Goal: Communication & Community: Answer question/provide support

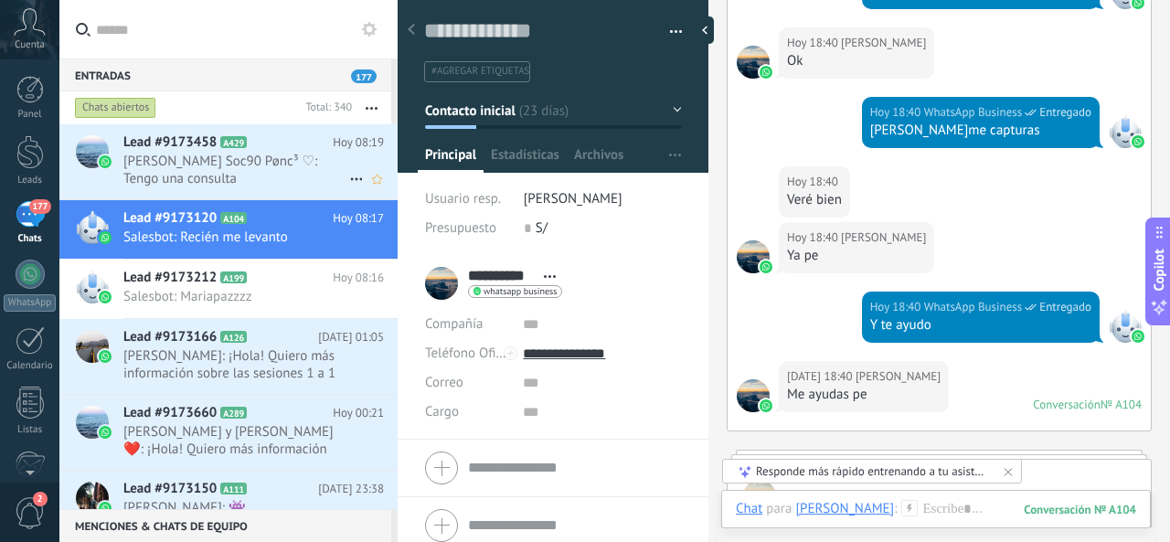
click at [286, 165] on span "Karen Soc90 Pønc³ ♡: Tengo una consulta" at bounding box center [236, 170] width 226 height 35
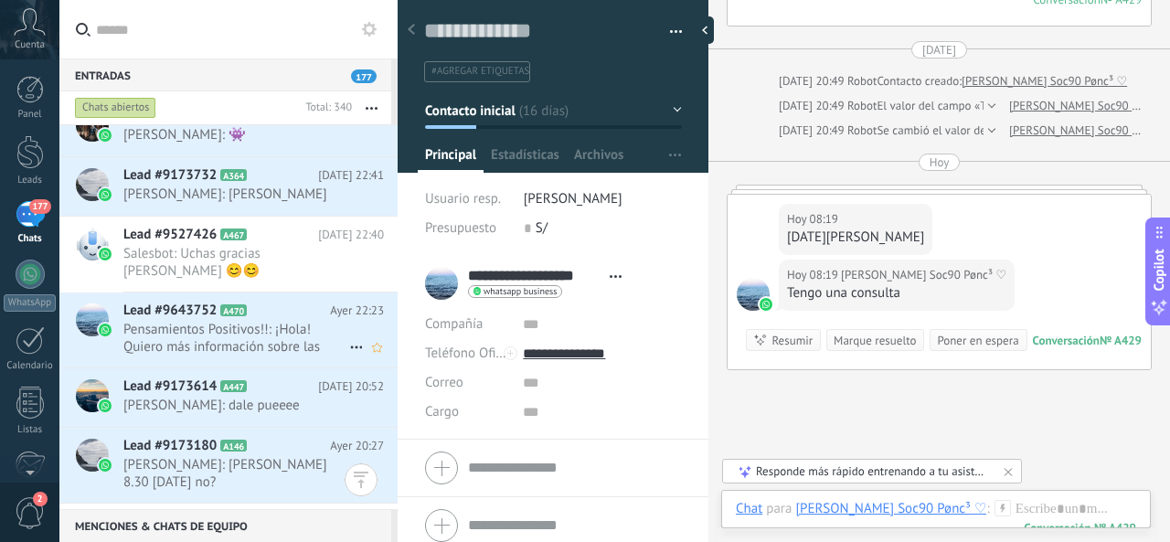
scroll to position [365, 0]
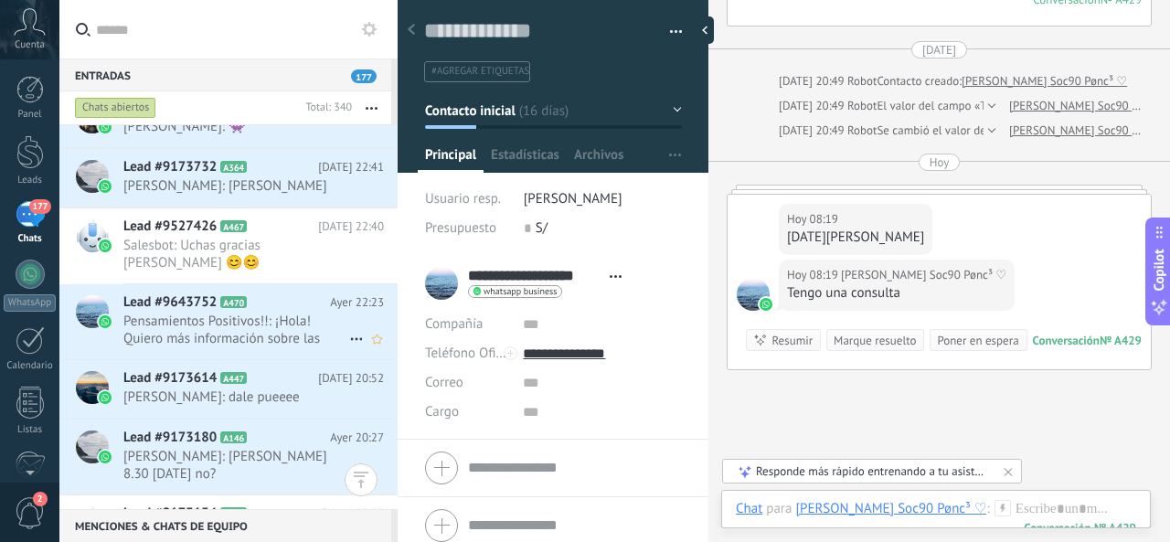
click at [290, 347] on span "Pensamientos Positivos!!: ¡Hola! Quiero más información sobre las sesiones 1 a 1" at bounding box center [236, 330] width 226 height 35
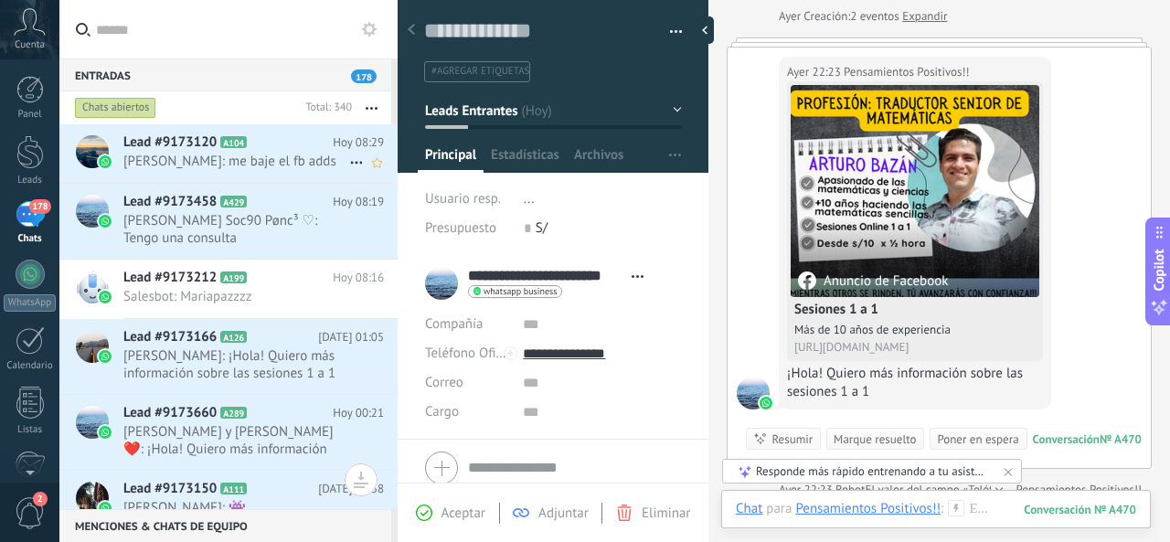
click at [291, 162] on span "[PERSON_NAME]: me baje el fb adds" at bounding box center [236, 161] width 226 height 17
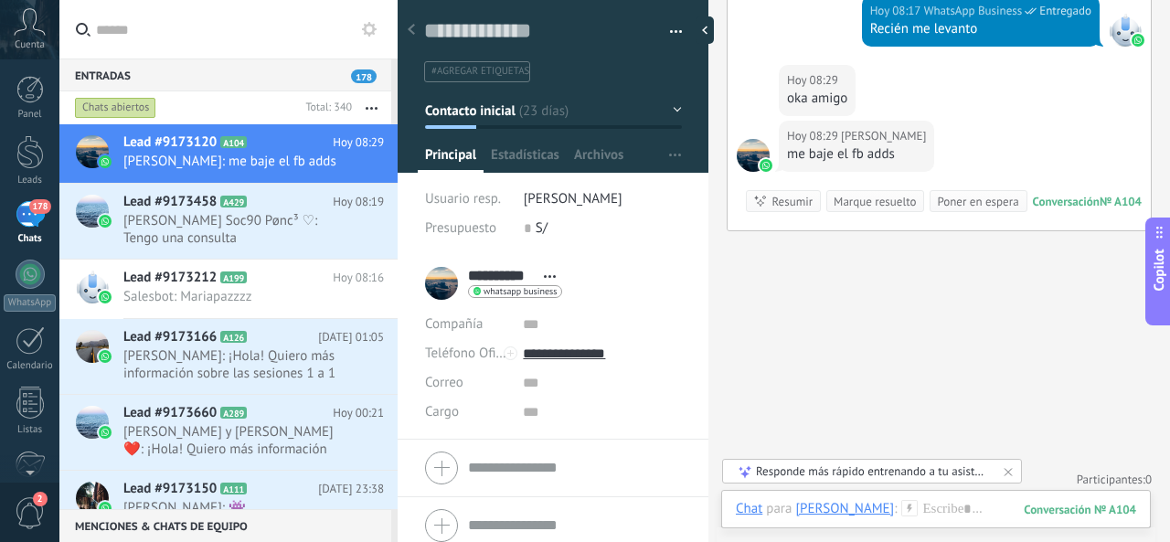
scroll to position [1164, 0]
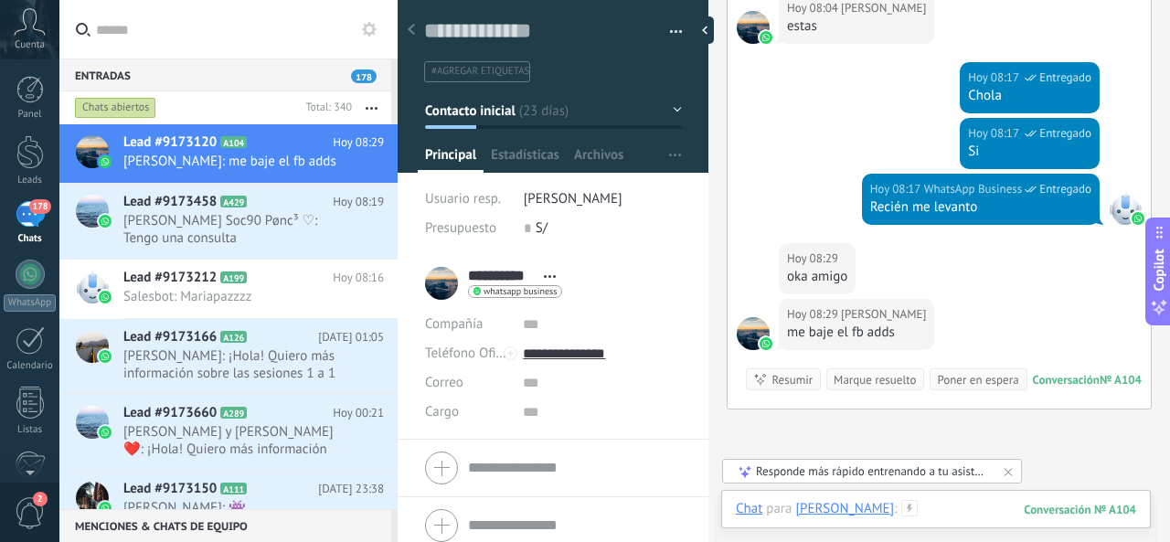
click at [923, 502] on div at bounding box center [936, 527] width 400 height 55
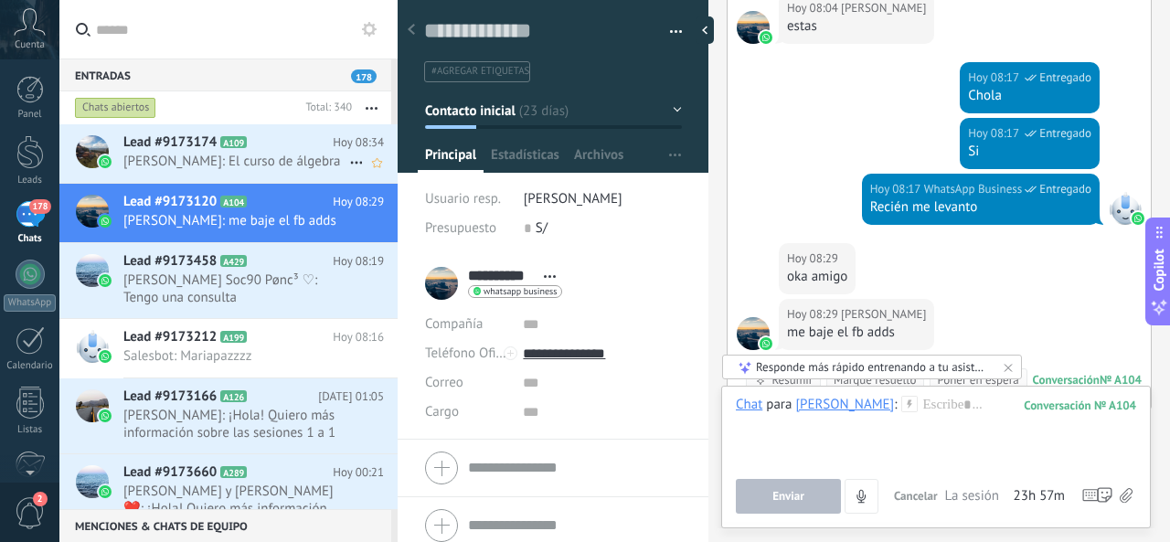
click at [294, 156] on span "Frank Papa: El curso de álgebra" at bounding box center [236, 161] width 226 height 17
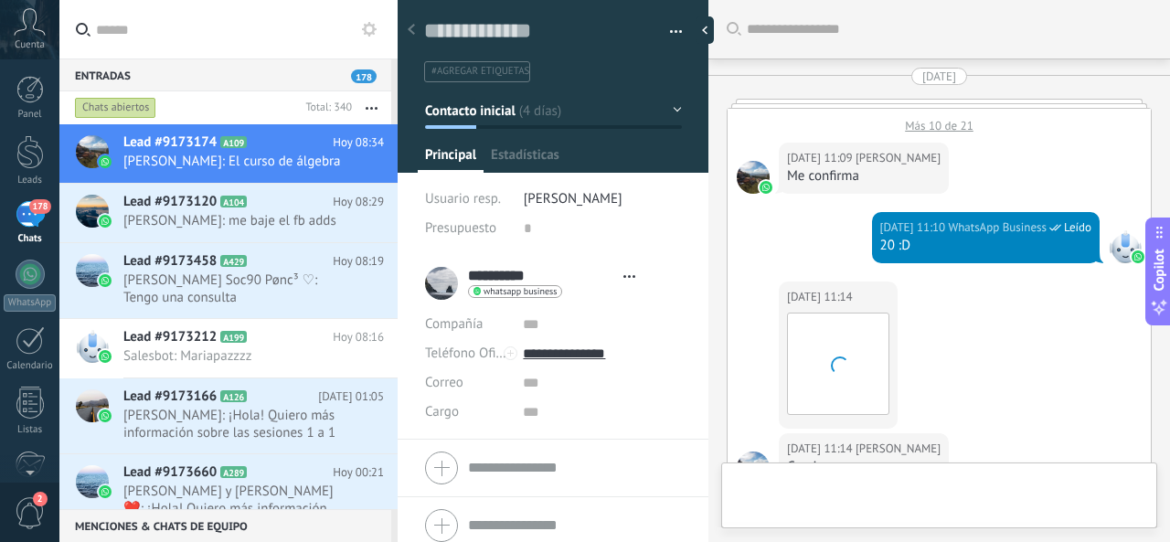
type textarea "**********"
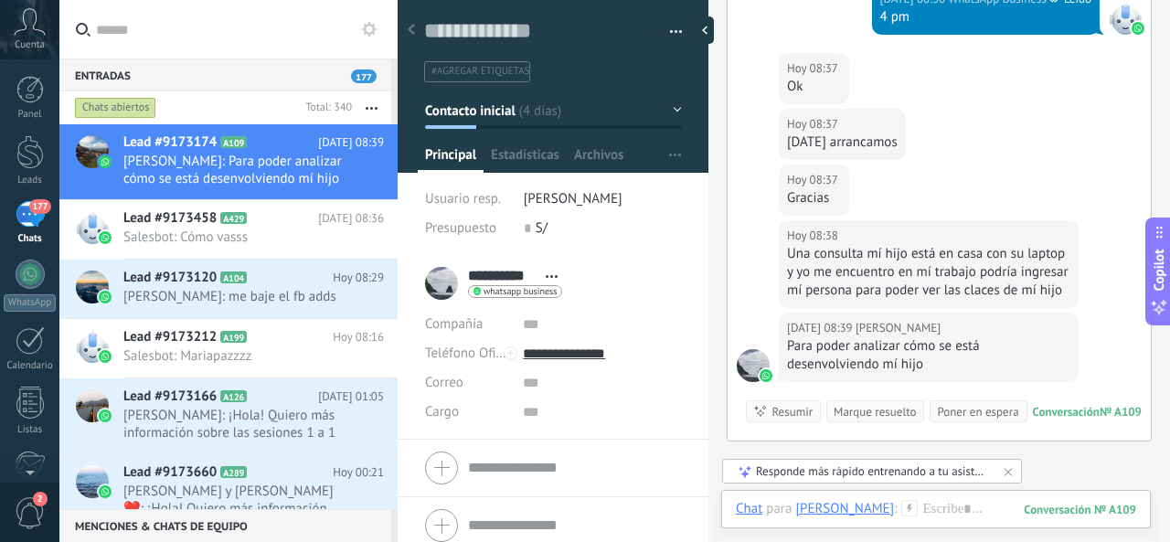
scroll to position [2638, 0]
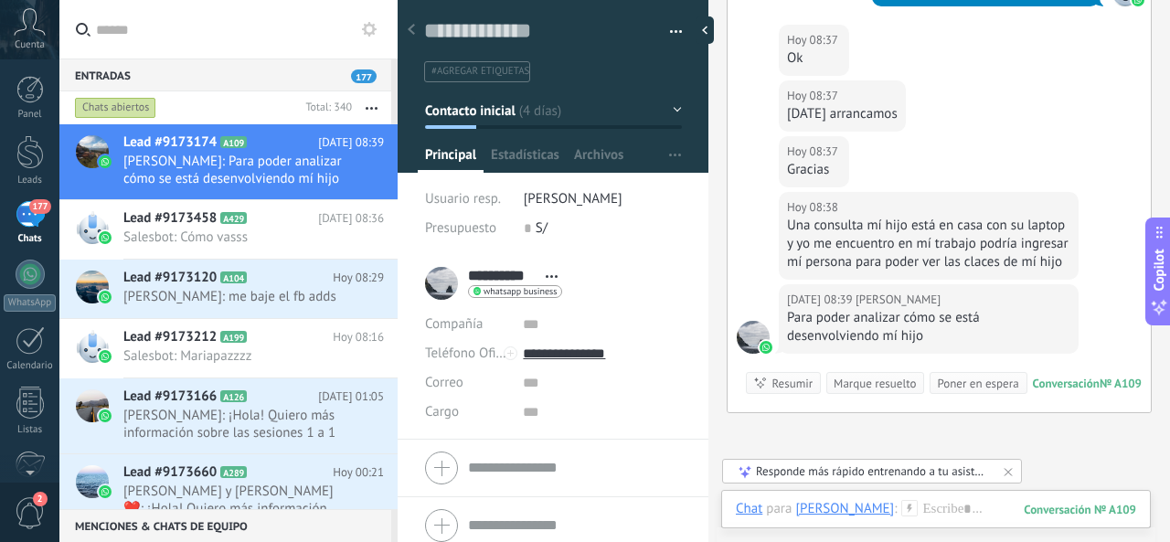
click at [911, 498] on div "Chat Correo Nota Tarea Chat para Frank Papa : 109 Enviar Cancelar Rastrear clic…" at bounding box center [935, 523] width 429 height 66
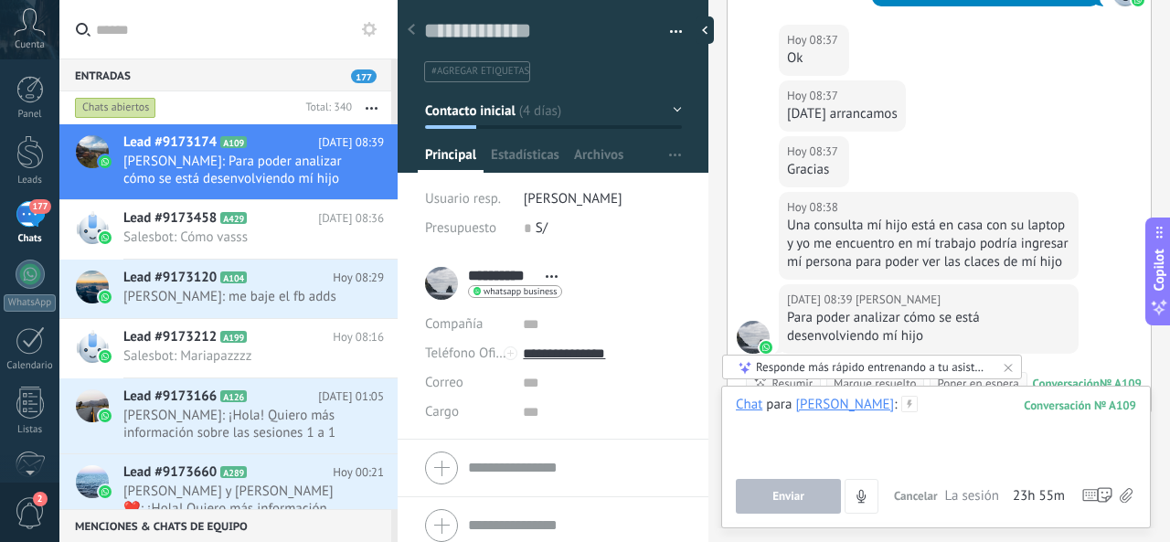
click at [938, 427] on div at bounding box center [936, 430] width 400 height 69
click at [809, 488] on button "Enviar" at bounding box center [788, 496] width 105 height 35
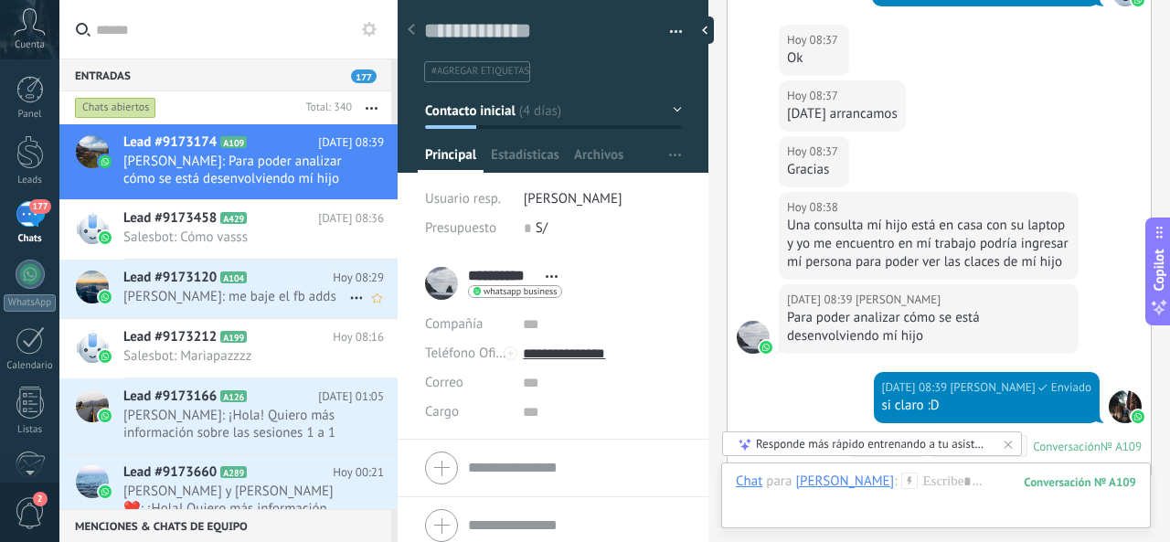
scroll to position [2884, 0]
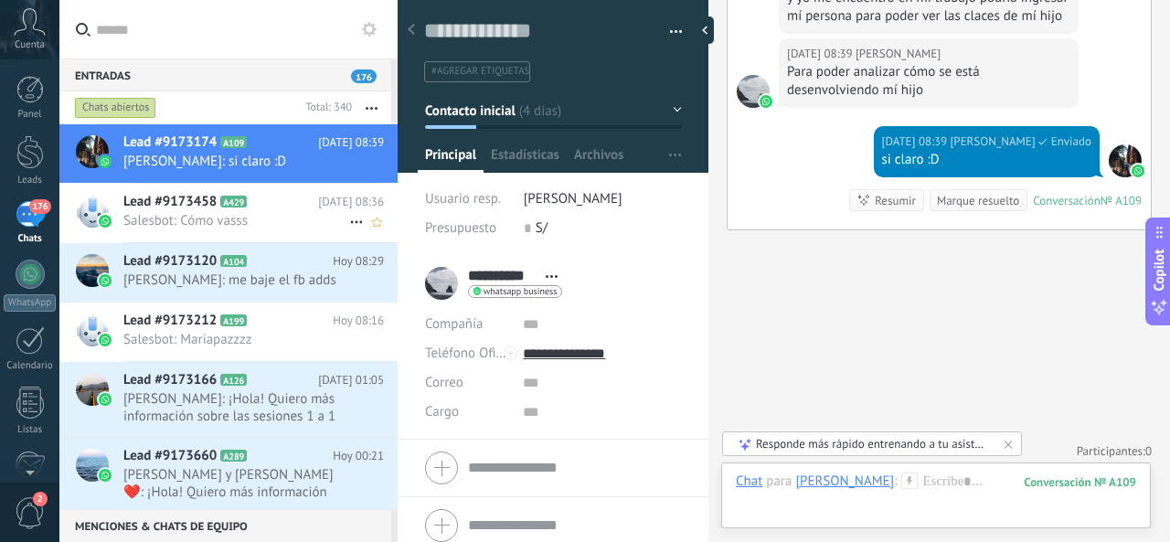
click at [257, 226] on span "Salesbot: Cómo vasss" at bounding box center [236, 220] width 226 height 17
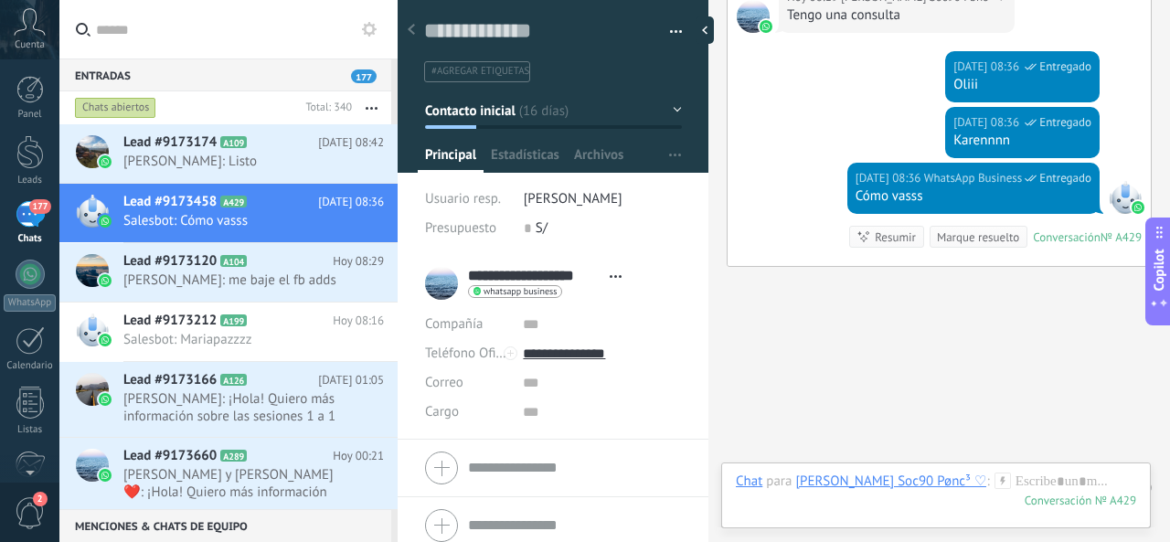
scroll to position [27, 0]
click at [268, 164] on span "[PERSON_NAME]: Listo" at bounding box center [236, 161] width 226 height 17
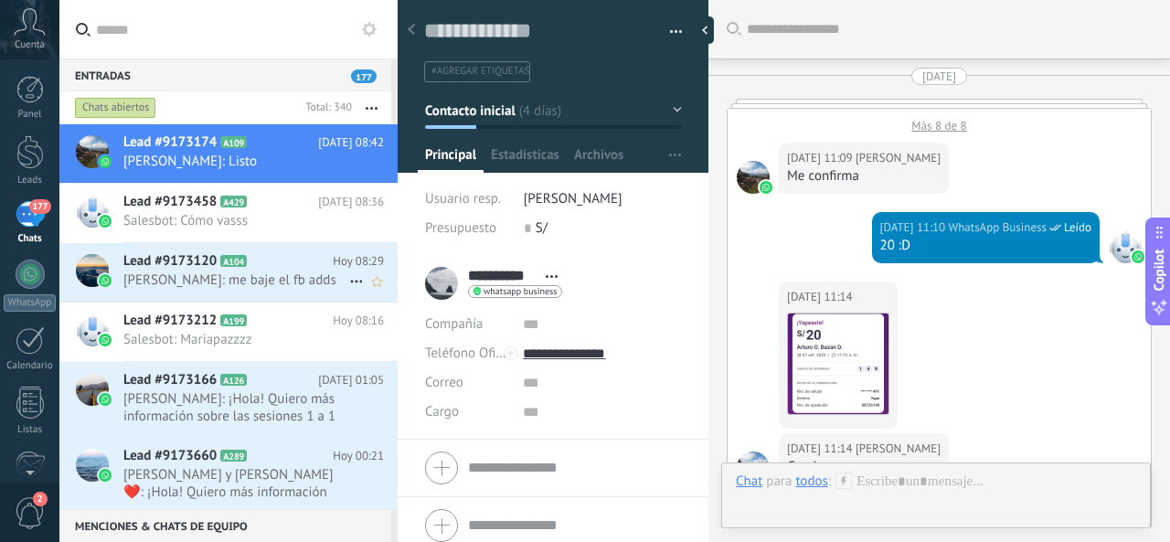
scroll to position [2636, 0]
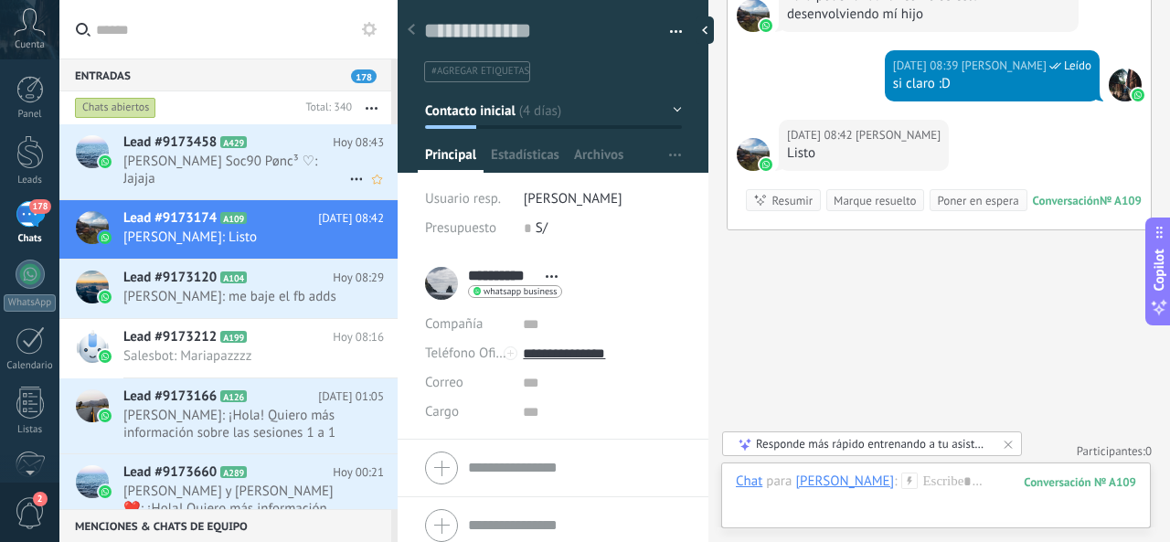
click at [312, 169] on span "Karen Soc90 Pønc³ ♡: Jajaja" at bounding box center [236, 170] width 226 height 35
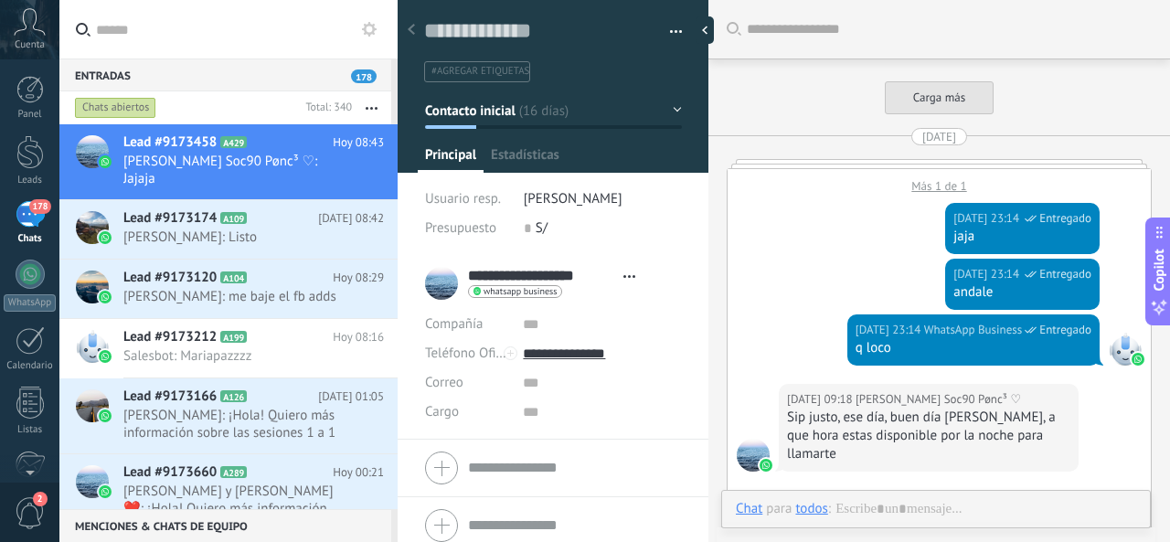
type textarea "**********"
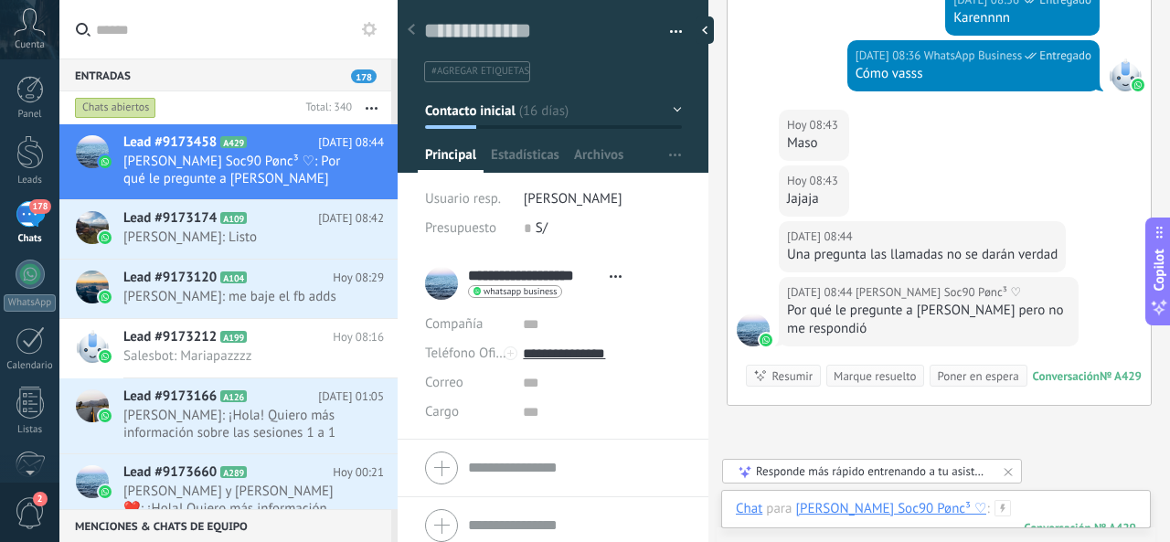
click at [980, 505] on div at bounding box center [936, 527] width 400 height 55
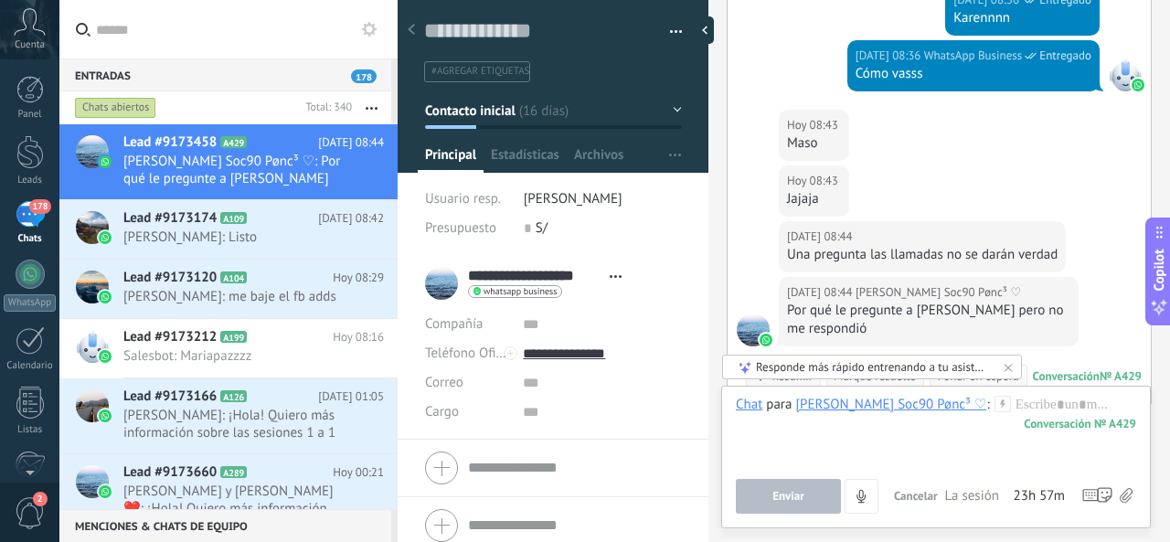
click at [188, 30] on input "text" at bounding box center [239, 29] width 287 height 58
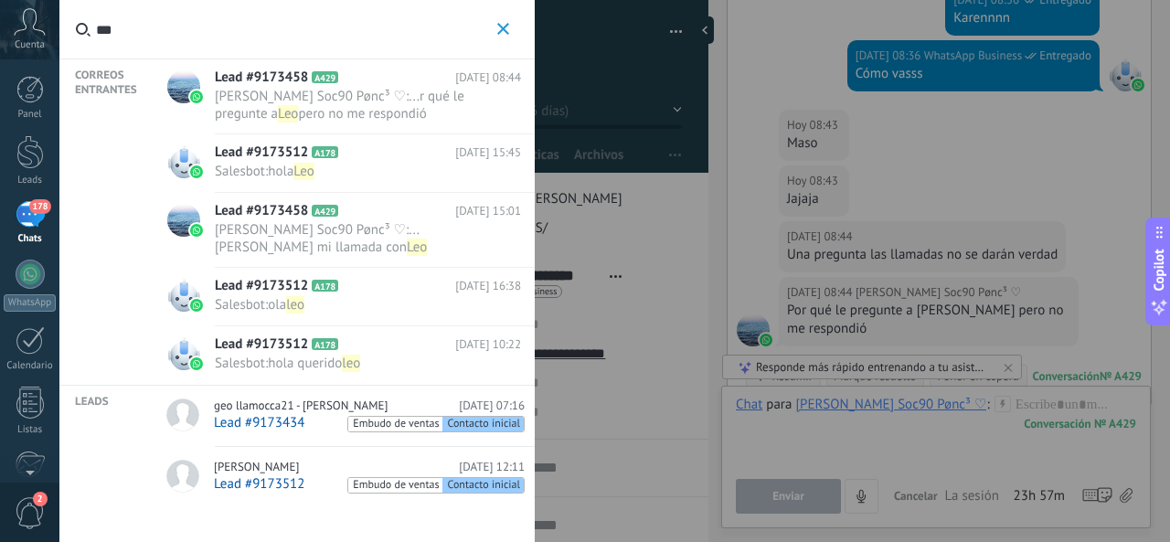
type input "***"
click at [386, 355] on span "Salesbot : hola querido leo" at bounding box center [350, 363] width 271 height 17
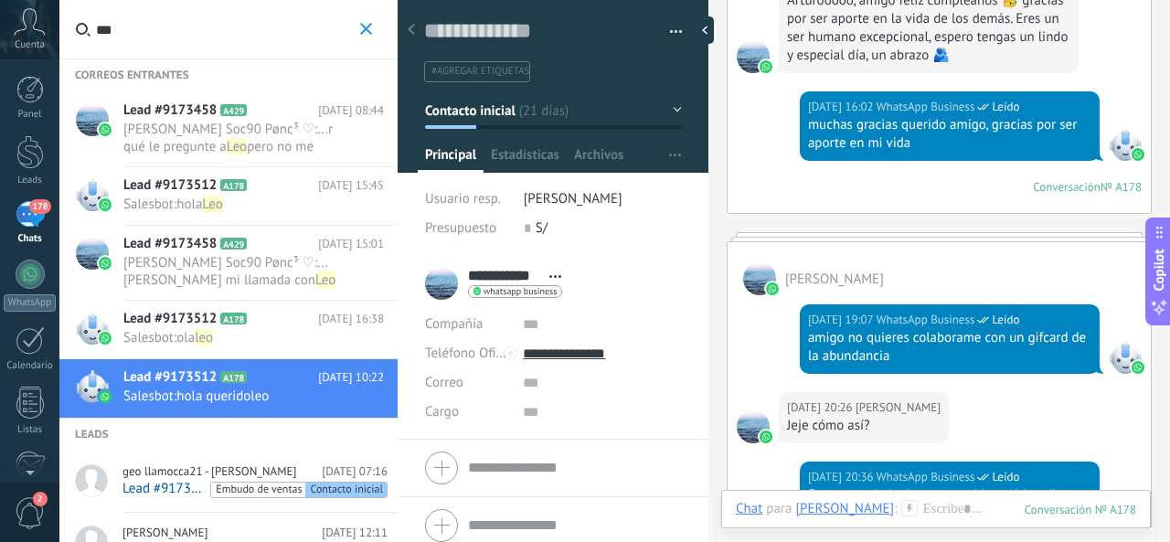
scroll to position [909, 0]
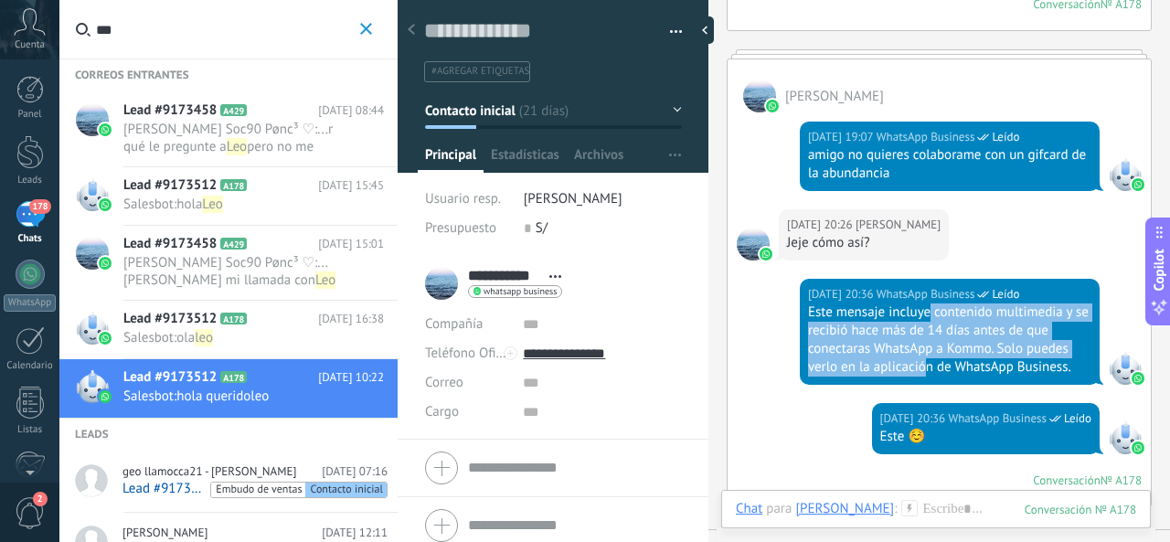
drag, startPoint x: 929, startPoint y: 286, endPoint x: 924, endPoint y: 350, distance: 64.2
click at [924, 350] on div "Este mensaje incluye contenido multimedia y se recibió hace más de 14 días ante…" at bounding box center [949, 339] width 283 height 73
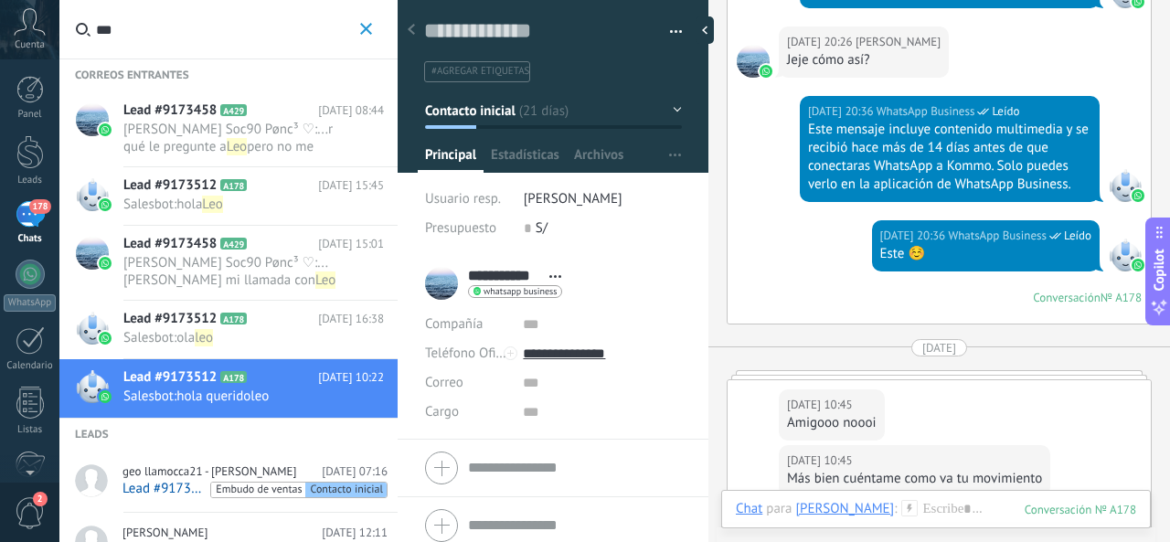
scroll to position [1183, 0]
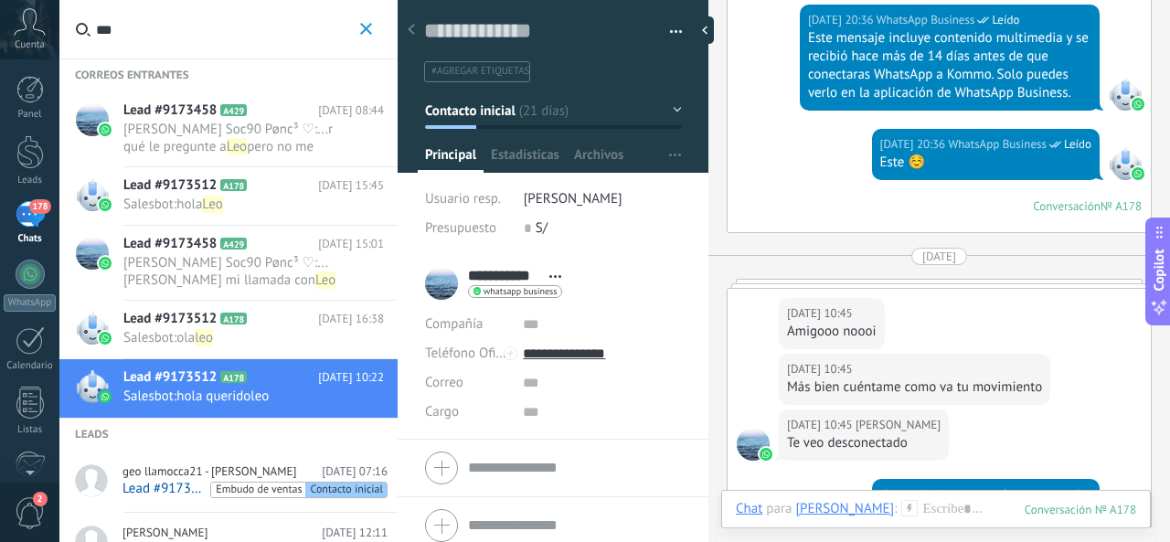
click at [253, 149] on span "pero no me respondió" at bounding box center [218, 155] width 190 height 35
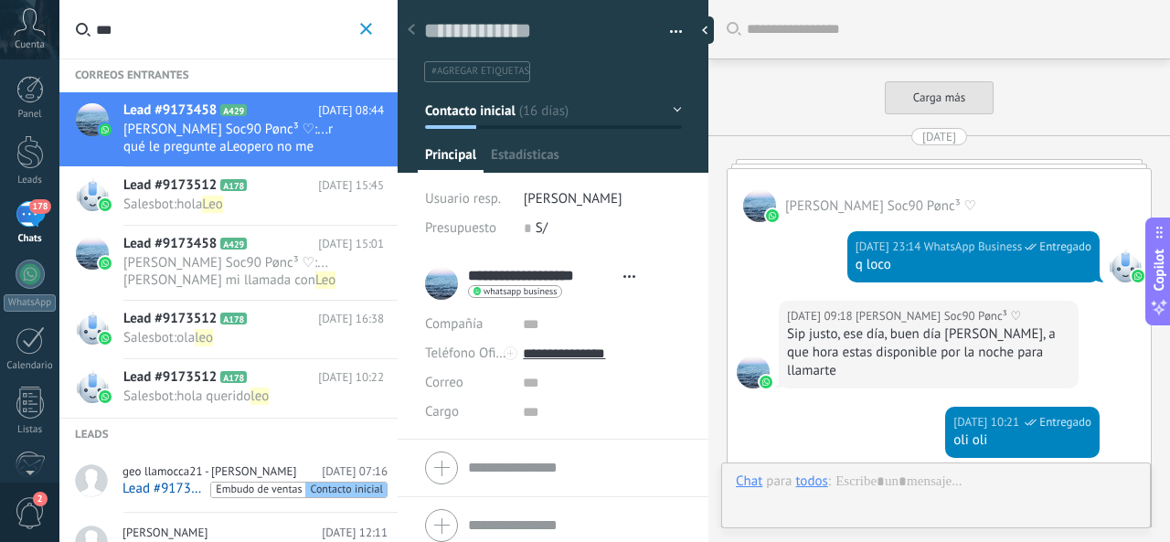
type textarea "**********"
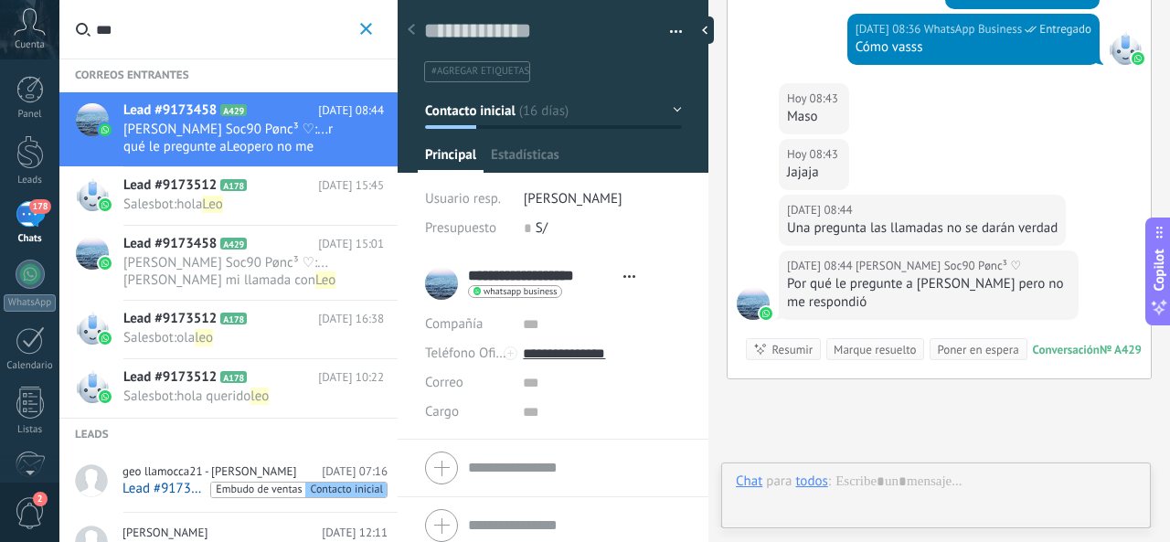
scroll to position [27, 0]
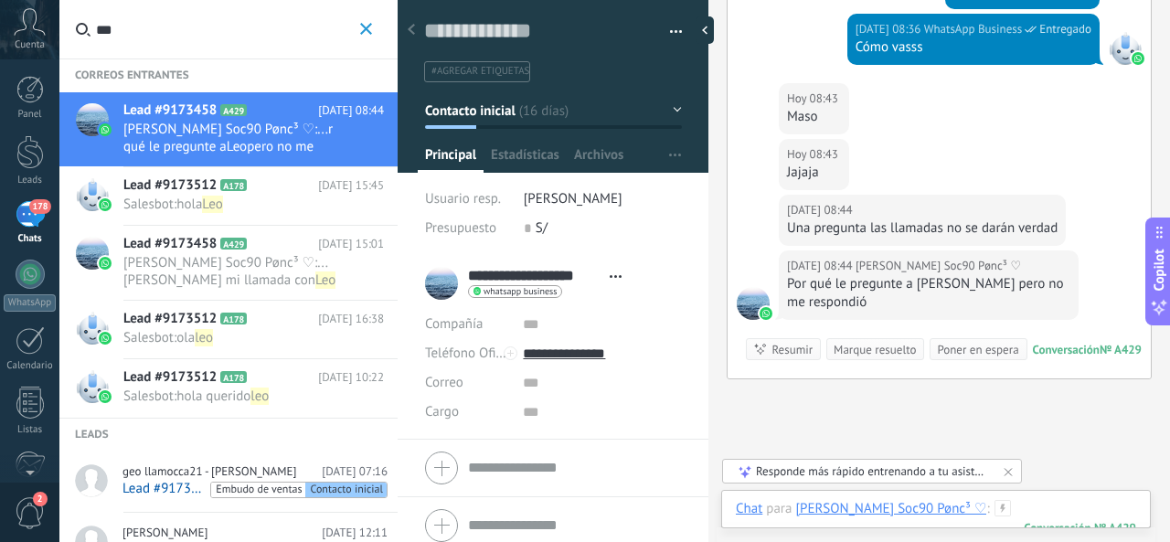
click at [976, 505] on div at bounding box center [936, 527] width 400 height 55
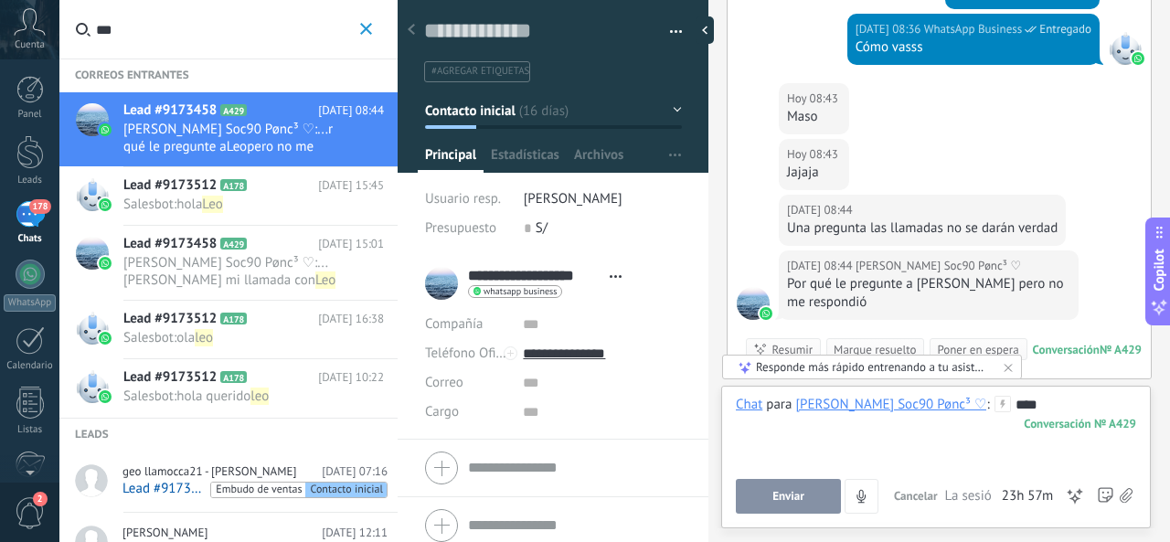
click at [786, 507] on button "Enviar" at bounding box center [788, 496] width 105 height 35
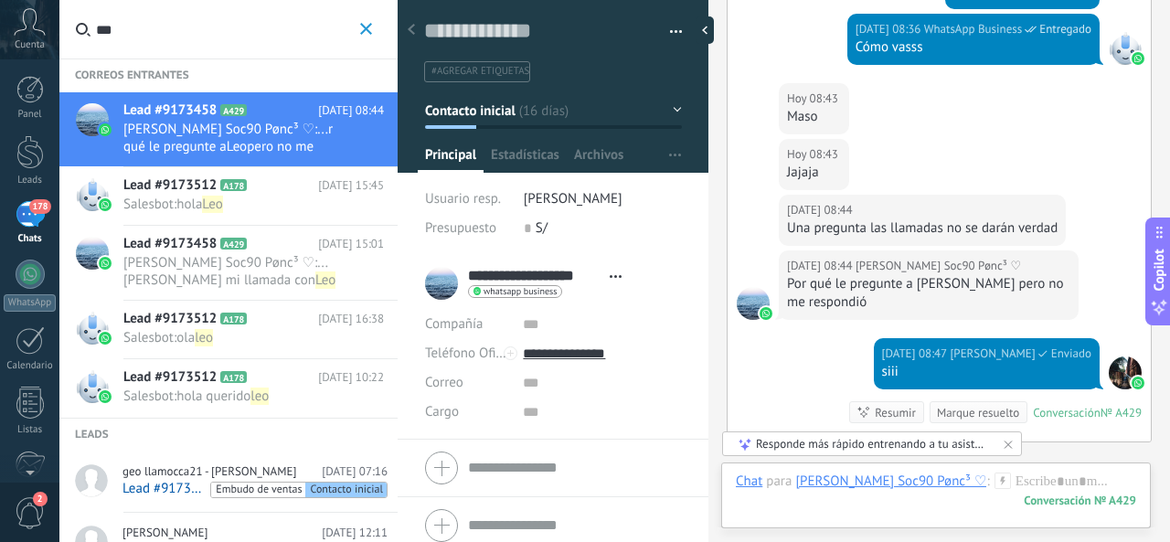
scroll to position [2964, 0]
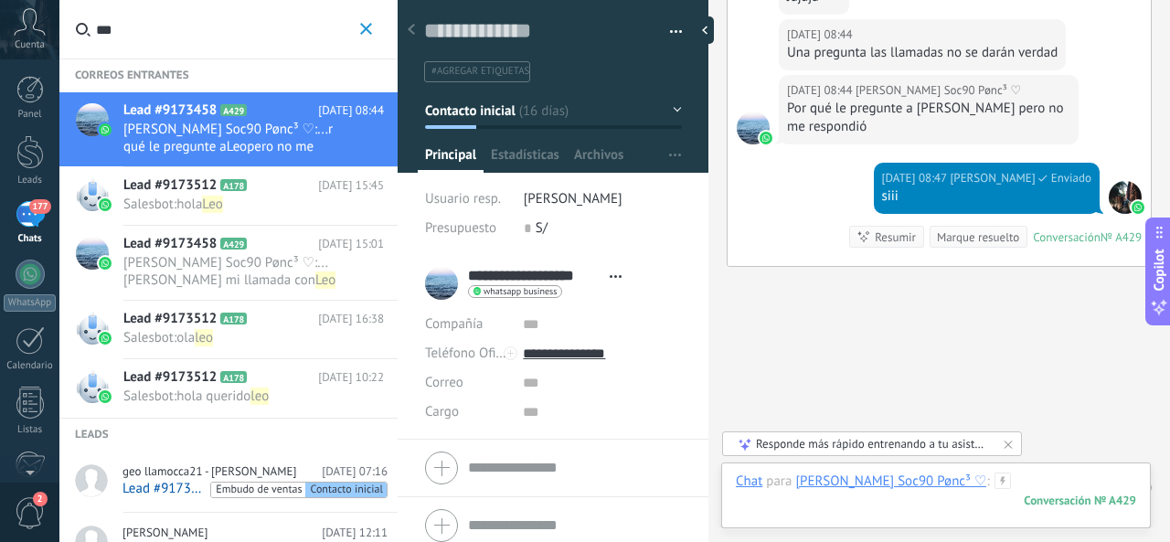
click at [967, 480] on div at bounding box center [936, 499] width 400 height 55
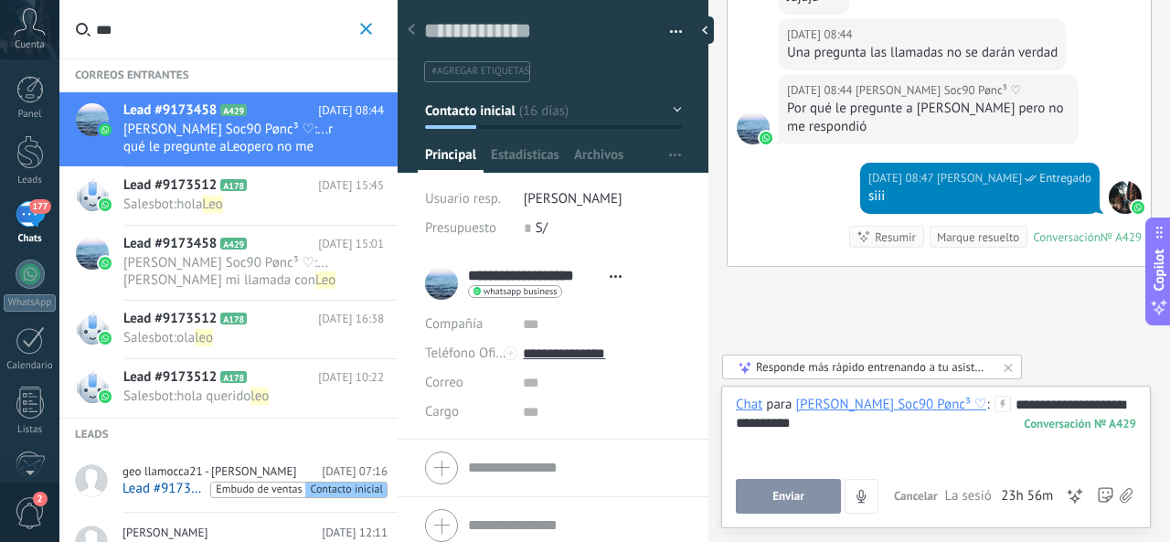
click at [810, 505] on button "Enviar" at bounding box center [788, 496] width 105 height 35
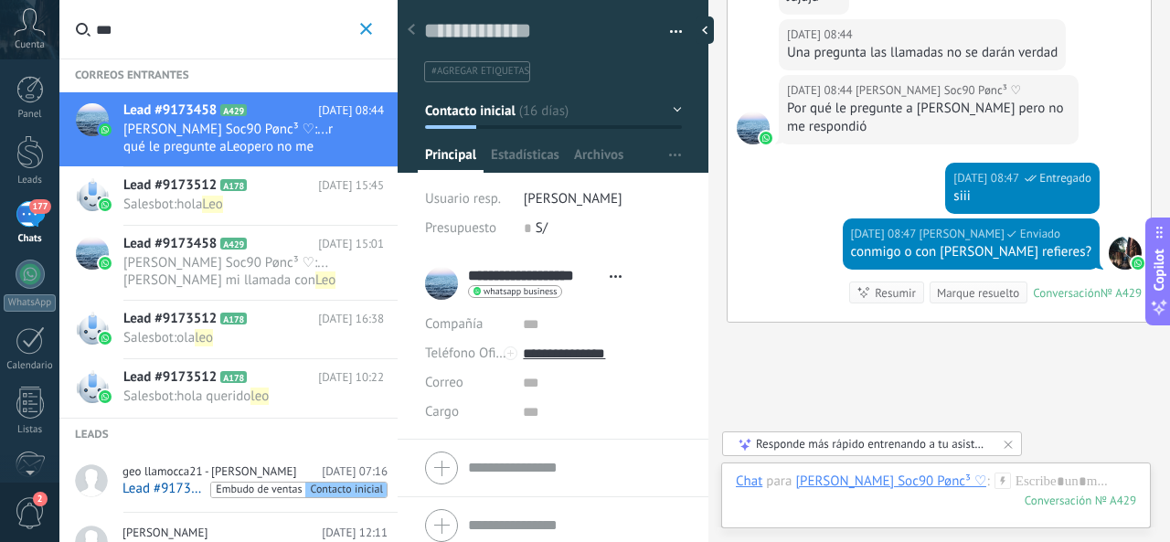
scroll to position [3020, 0]
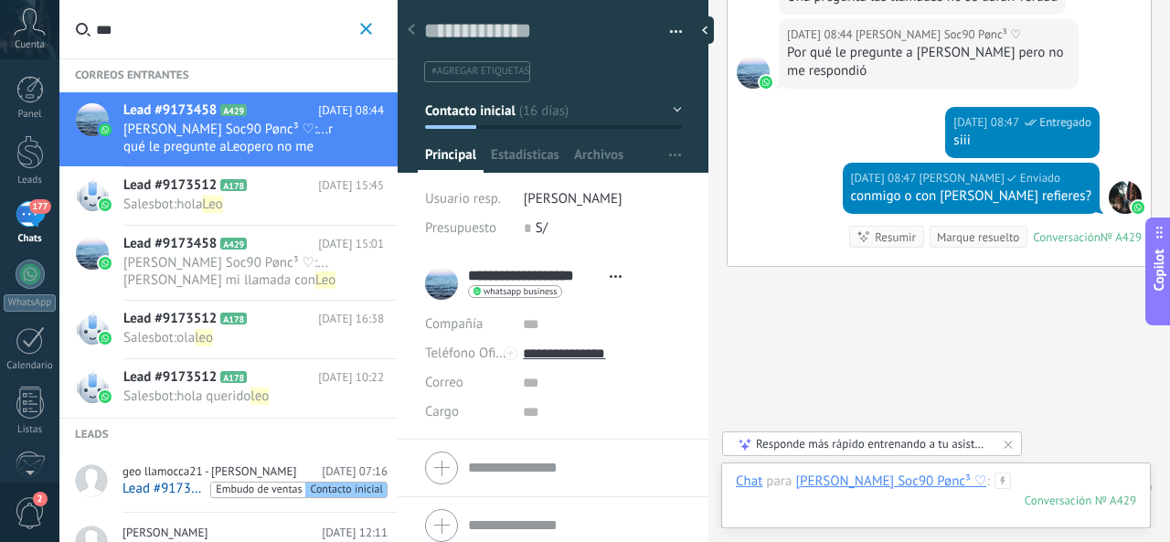
click at [986, 485] on div at bounding box center [936, 499] width 400 height 55
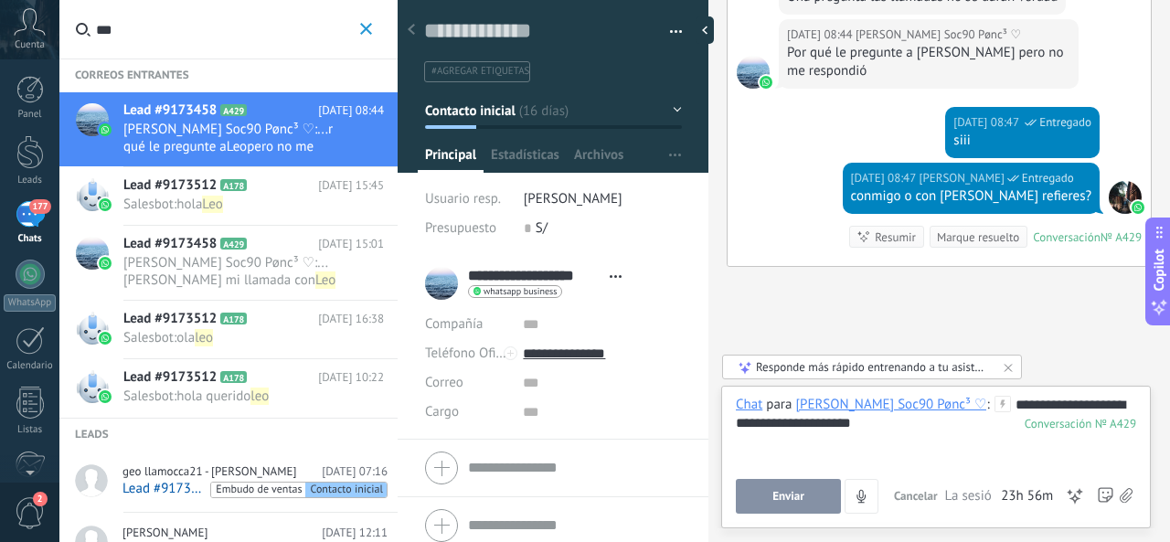
click at [773, 503] on span "Enviar" at bounding box center [788, 496] width 32 height 13
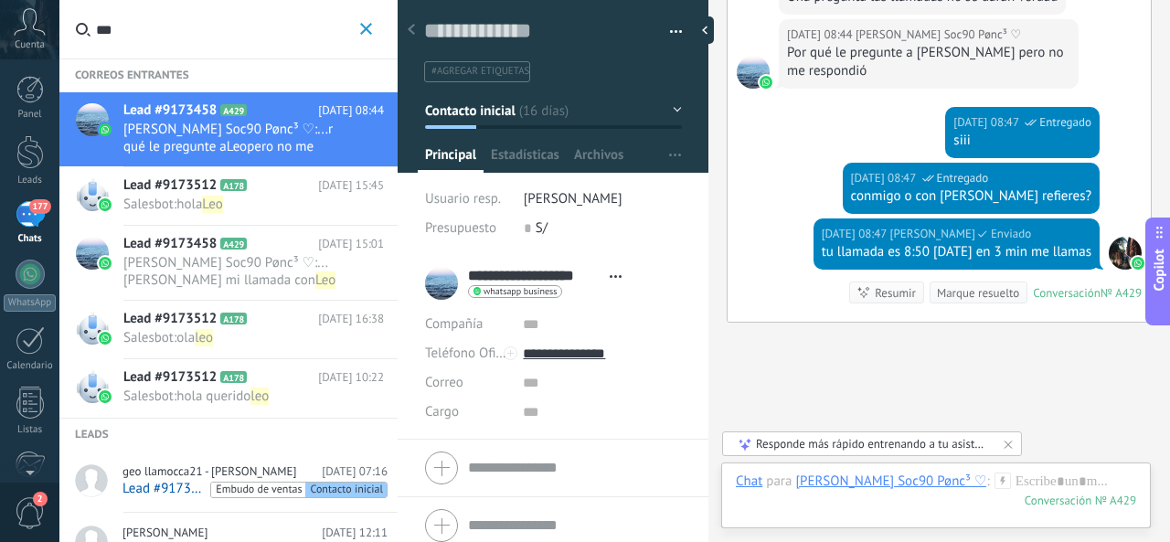
scroll to position [3076, 0]
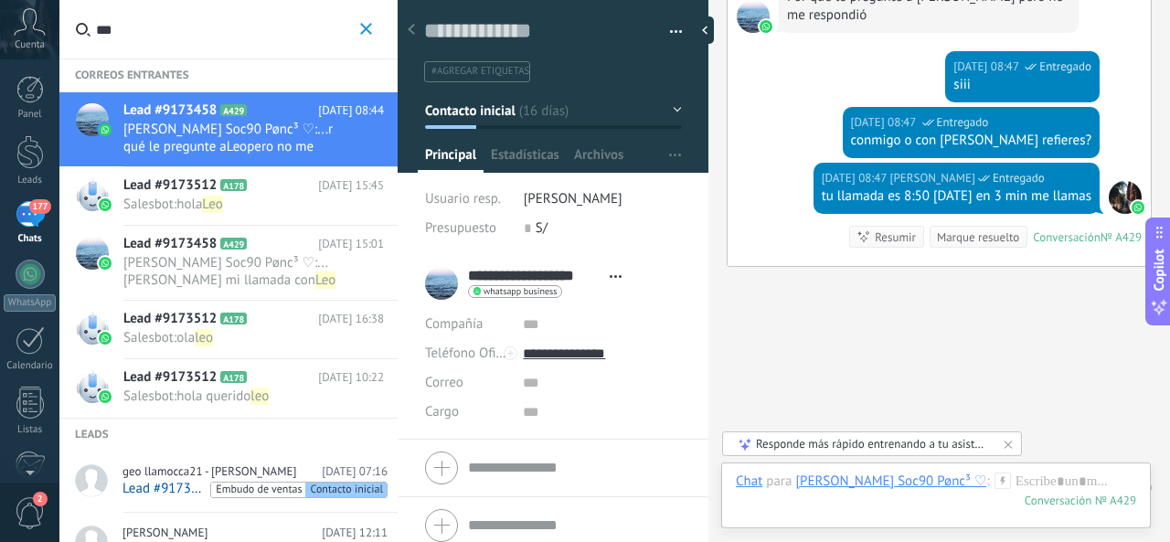
click at [378, 363] on div "Lead #9173512 A178 25.08.2025 10:22 Salesbot : hola querido leo" at bounding box center [260, 388] width 274 height 58
click at [397, 340] on div at bounding box center [397, 271] width 0 height 542
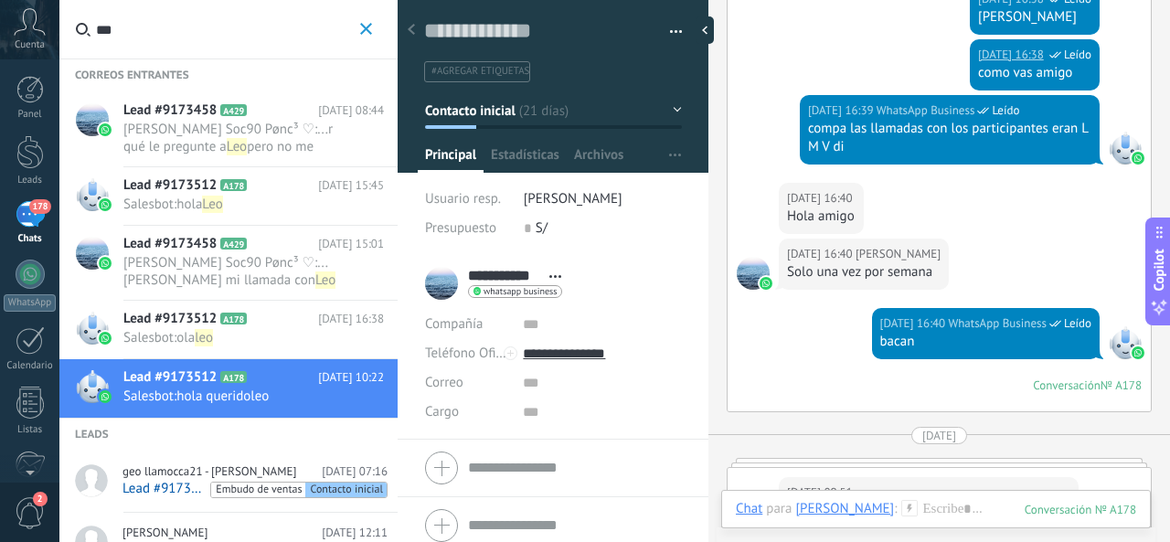
scroll to position [3468, 0]
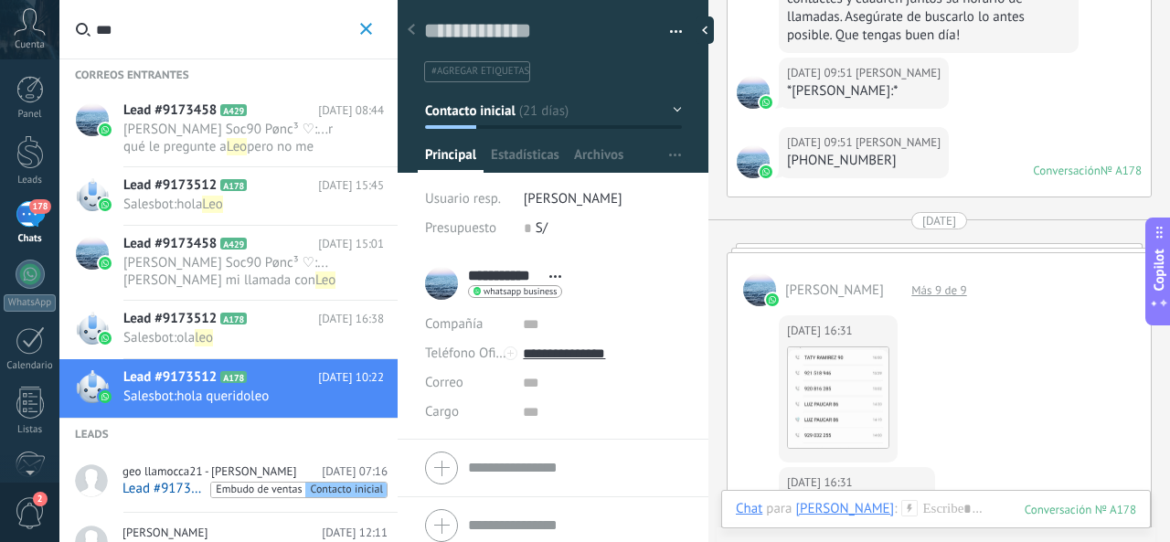
click at [305, 133] on span "r qué le pregunte a" at bounding box center [227, 138] width 209 height 35
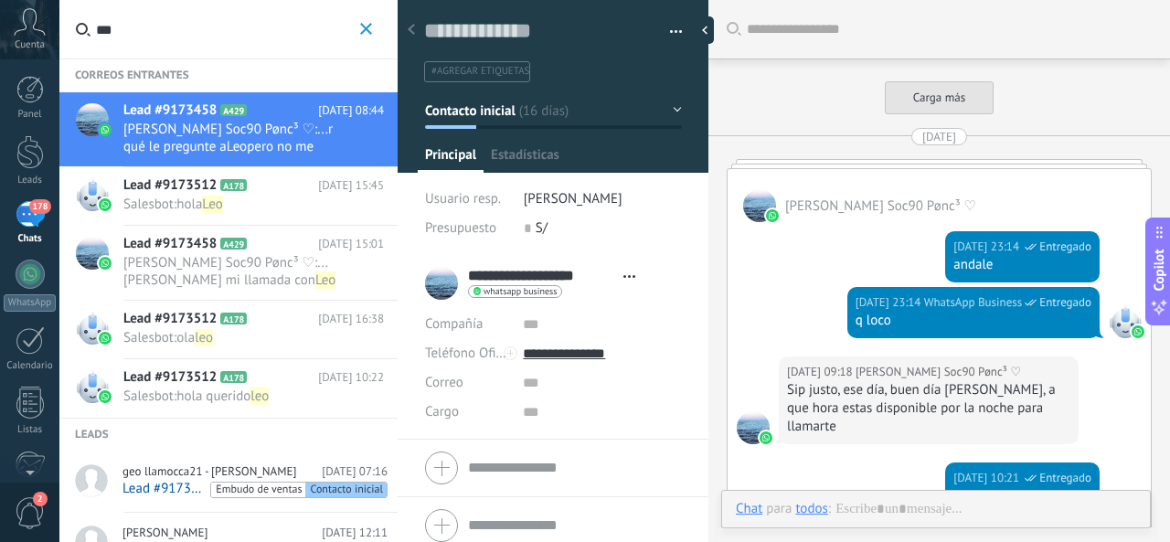
type textarea "**********"
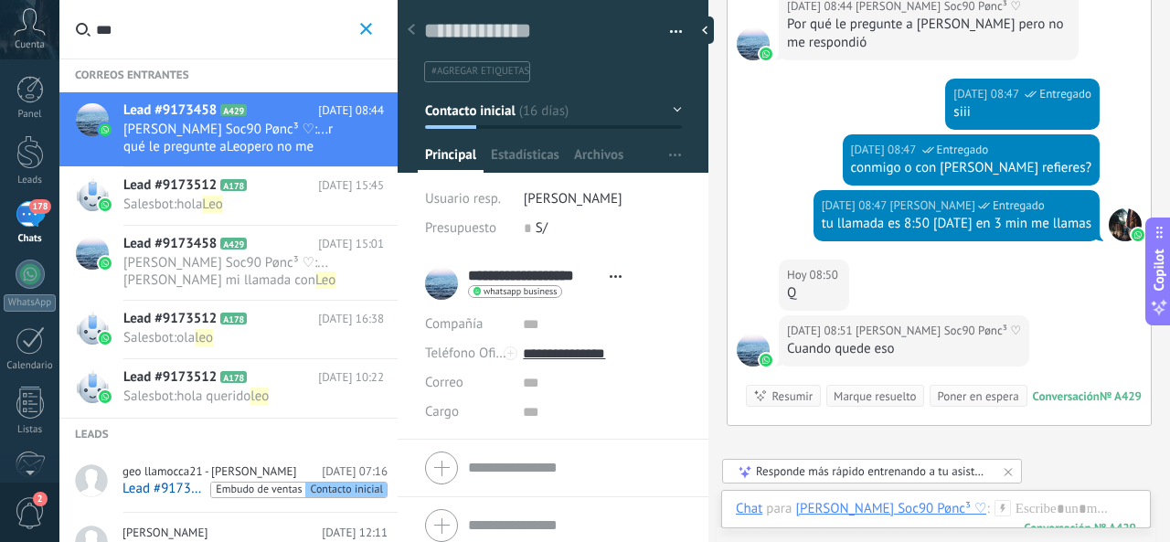
scroll to position [2868, 0]
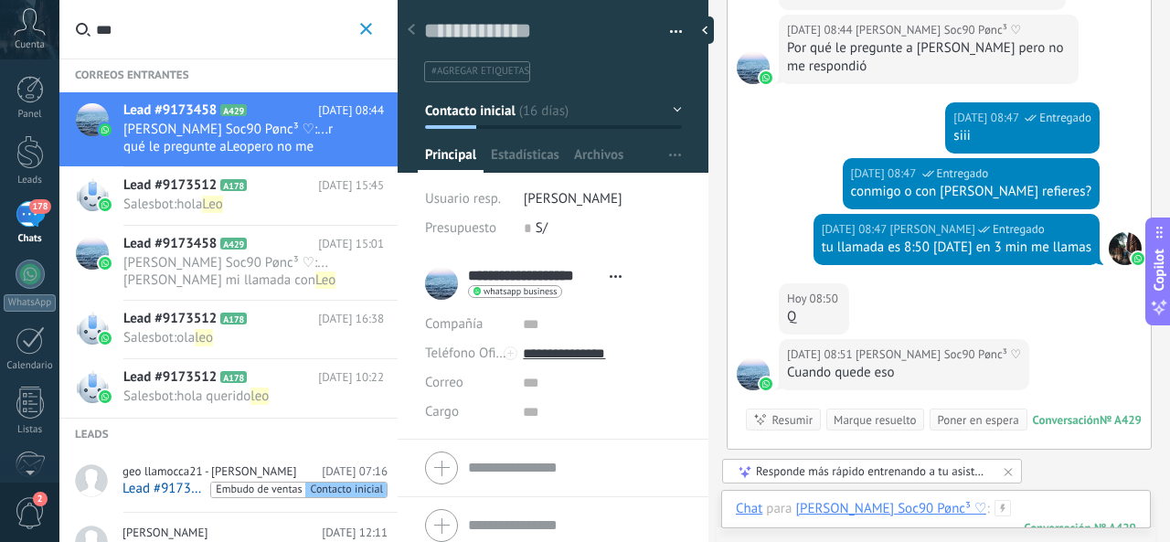
click at [974, 504] on div at bounding box center [936, 527] width 400 height 55
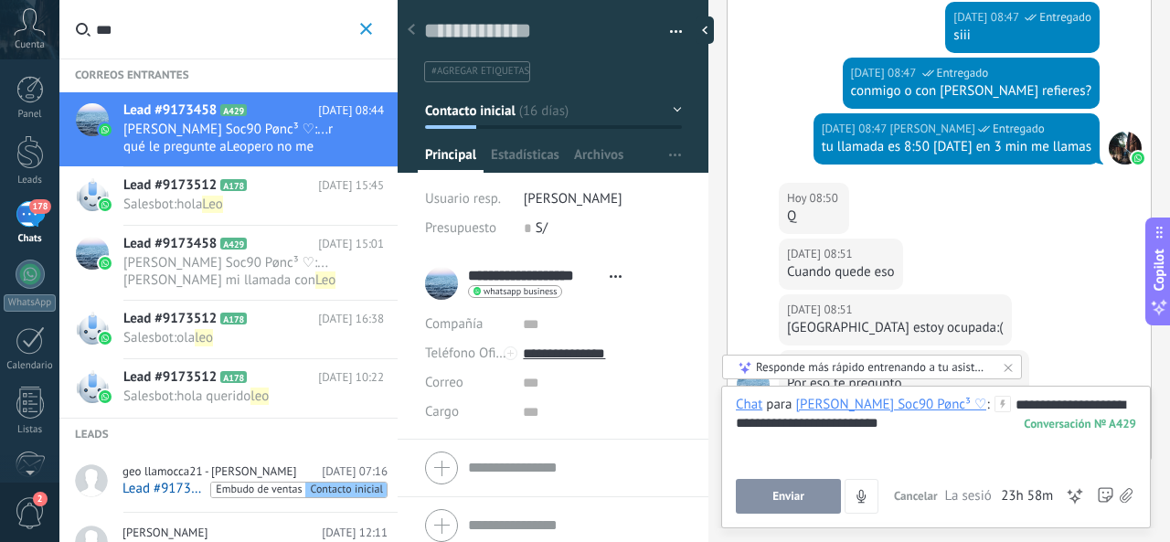
scroll to position [3069, 0]
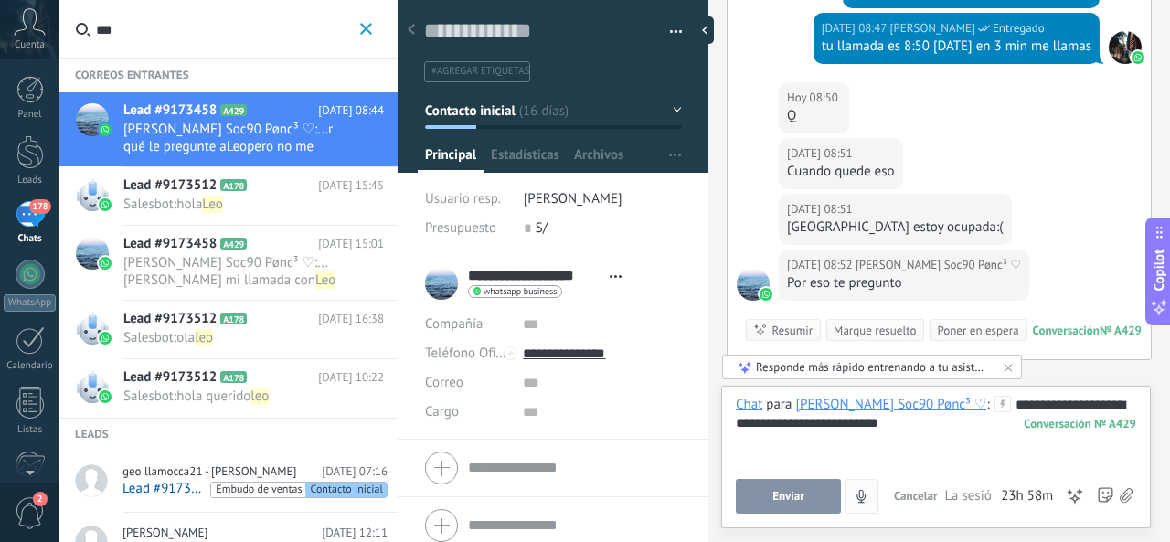
click at [799, 487] on button "Enviar" at bounding box center [788, 496] width 105 height 35
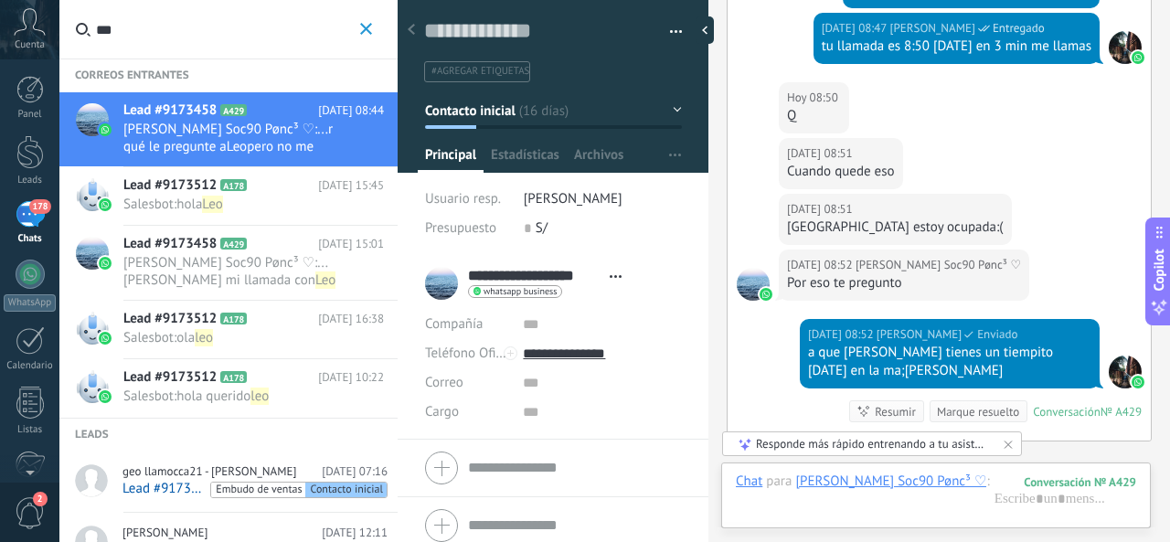
scroll to position [3226, 0]
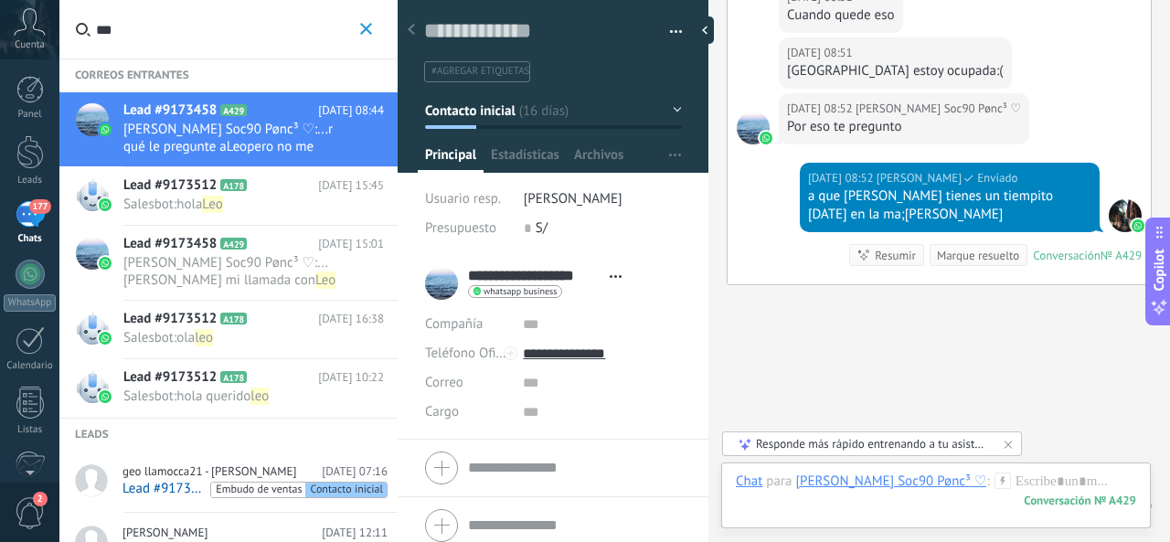
click at [961, 465] on div "Chat Correo Nota Tarea Chat para Karen Soc90 Pønc³ ♡ : 429 Enviar Cancelar Rast…" at bounding box center [935, 495] width 429 height 66
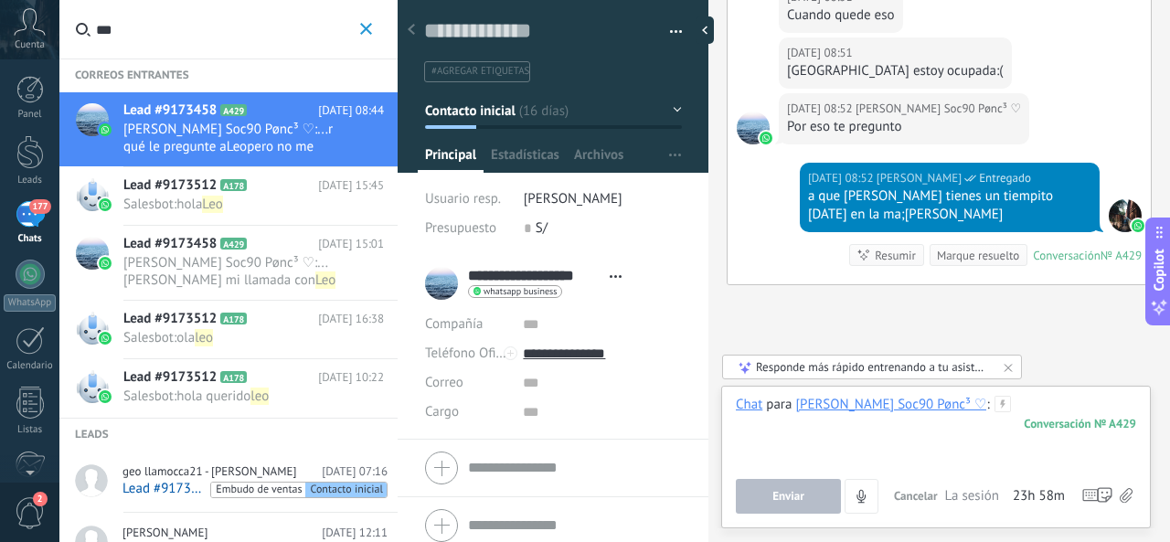
click at [969, 431] on div at bounding box center [936, 430] width 400 height 69
click at [214, 36] on input "***" at bounding box center [226, 29] width 260 height 58
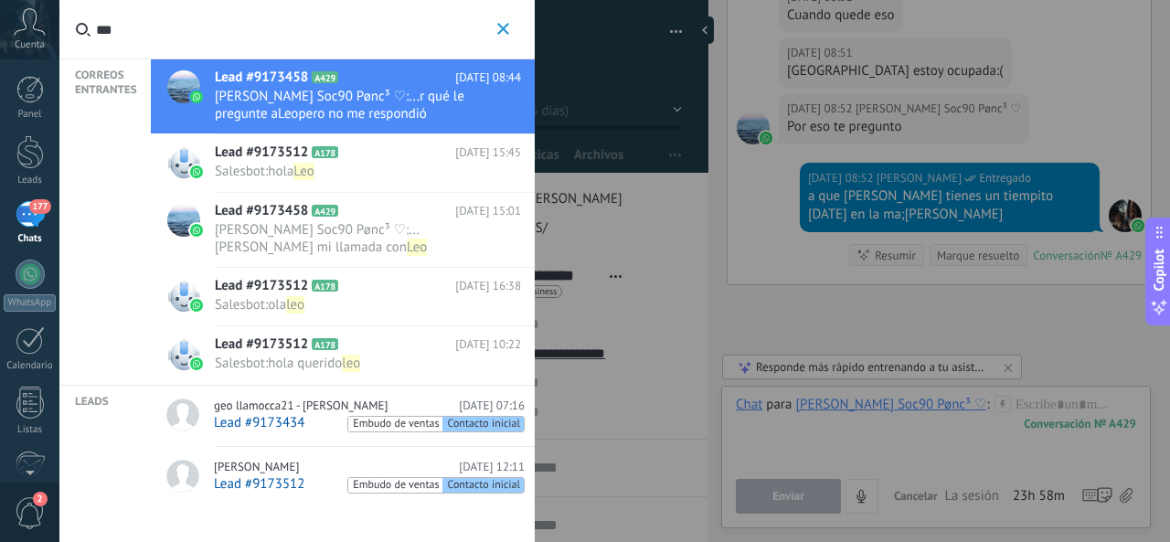
click at [214, 36] on input "***" at bounding box center [294, 29] width 397 height 58
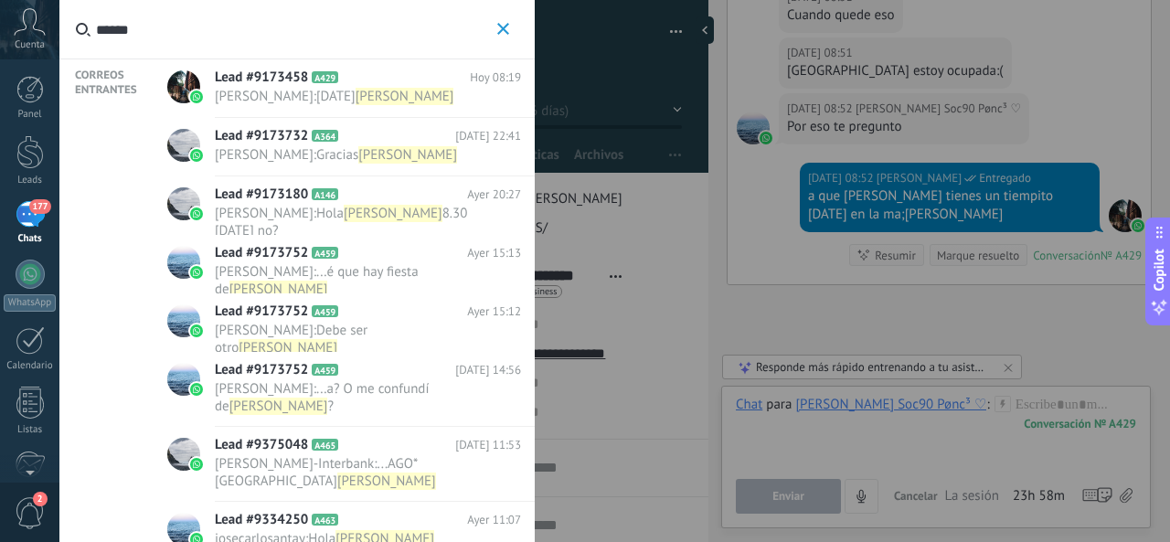
type input "******"
click at [373, 98] on span "Arturo Bazan : Holi arturo" at bounding box center [350, 96] width 271 height 17
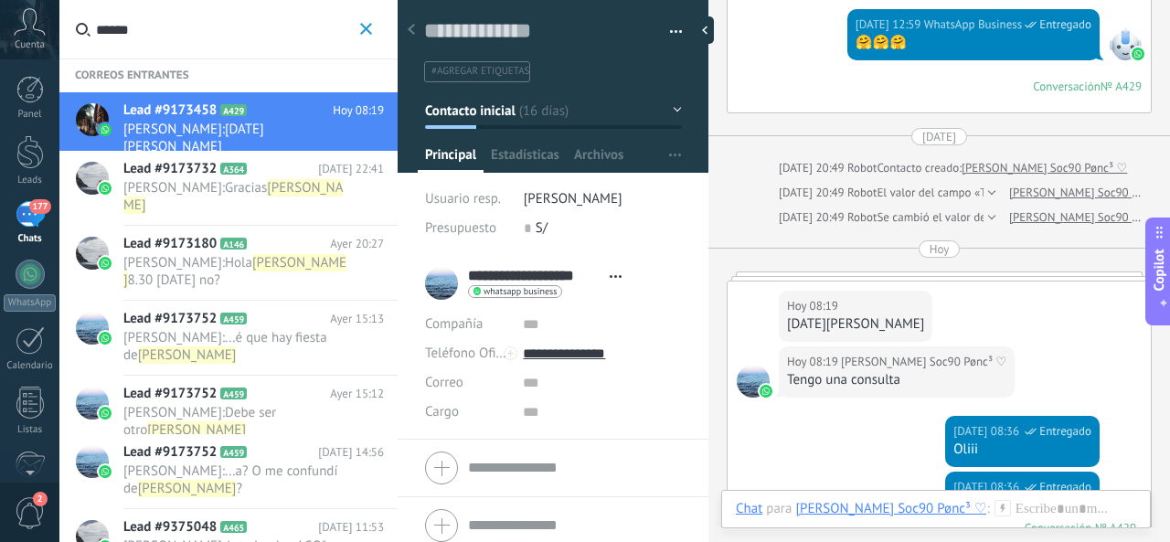
scroll to position [2569, 0]
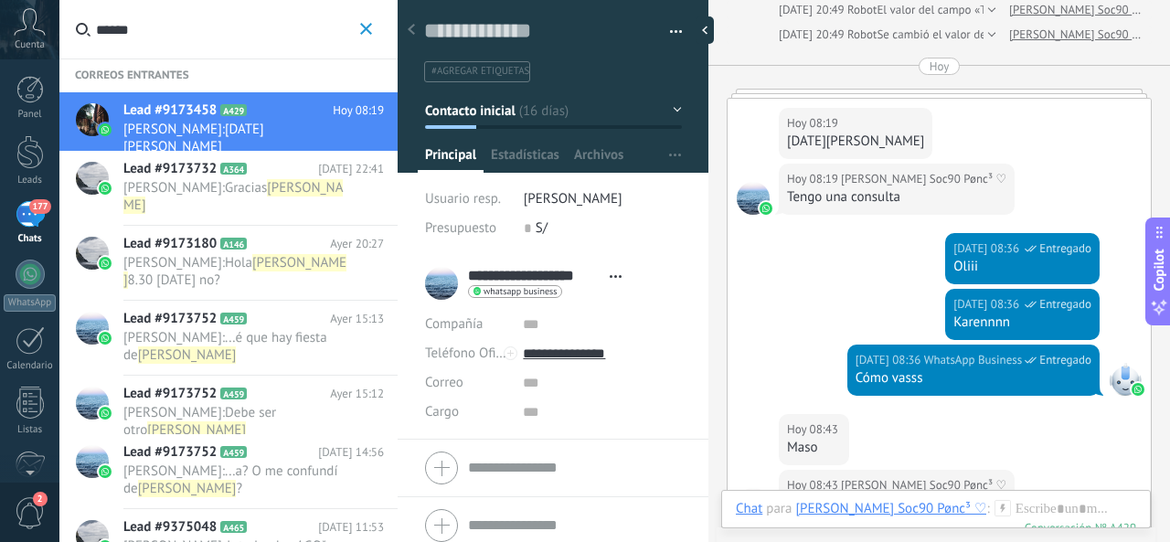
click at [174, 48] on input "******" at bounding box center [226, 29] width 260 height 58
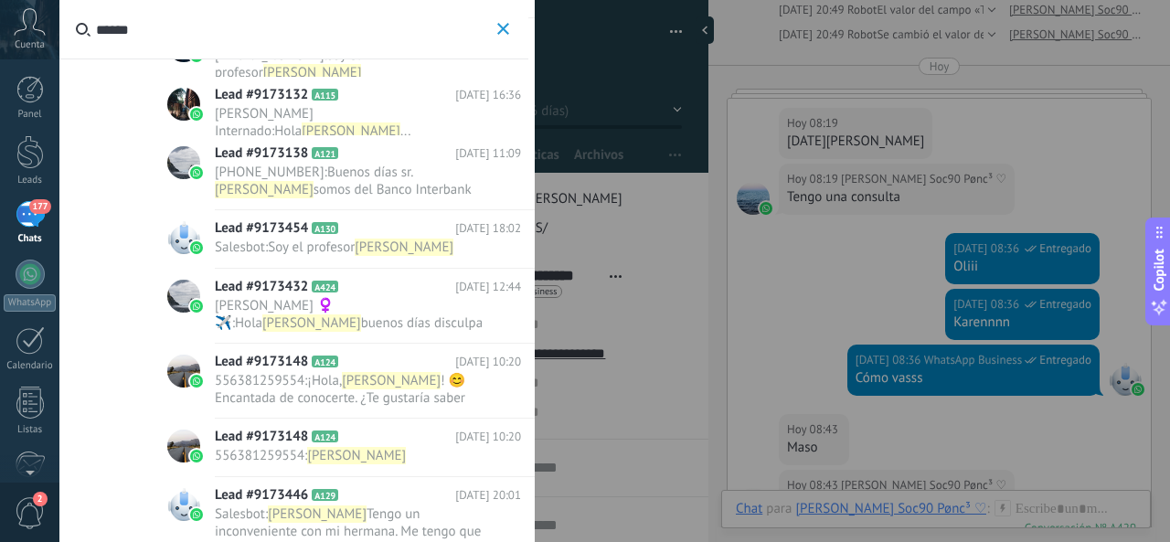
scroll to position [548, 0]
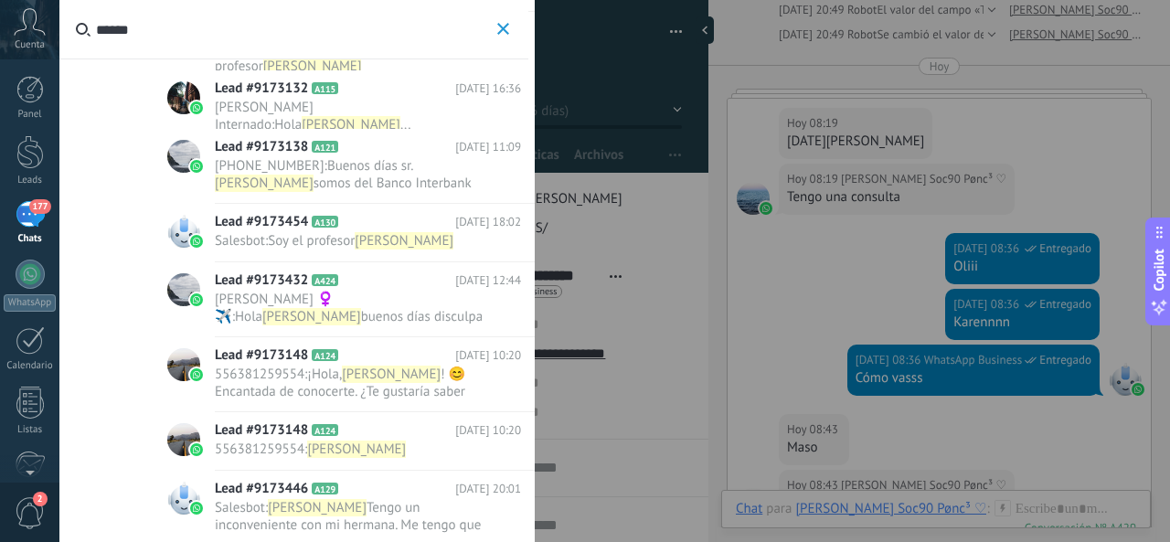
click at [428, 310] on span "buenos días disculpa ayer no poder escribirte podrás hoy a las 4 pm" at bounding box center [350, 334] width 270 height 52
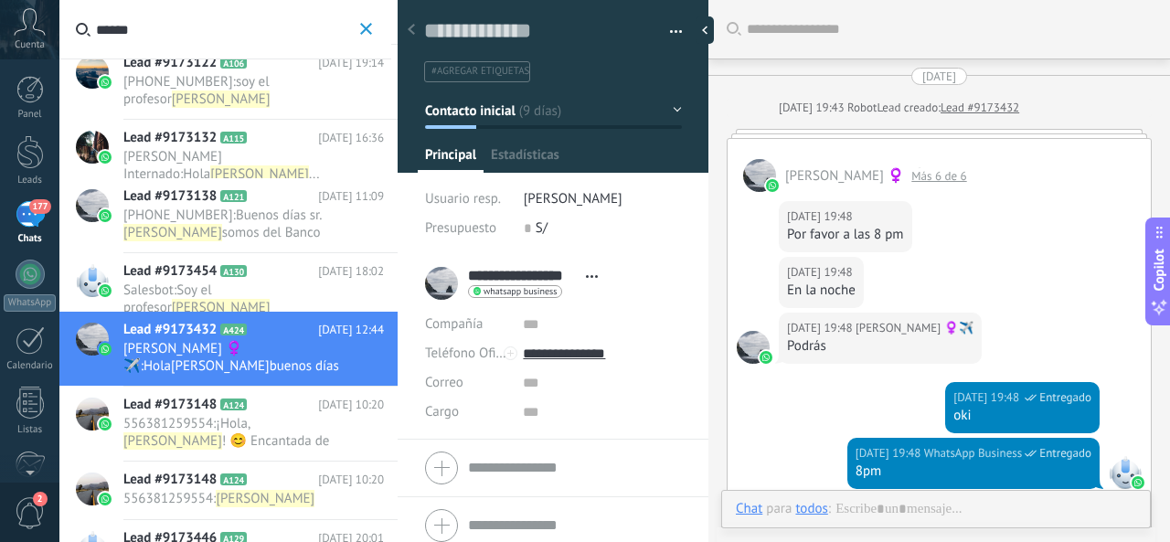
scroll to position [670, 0]
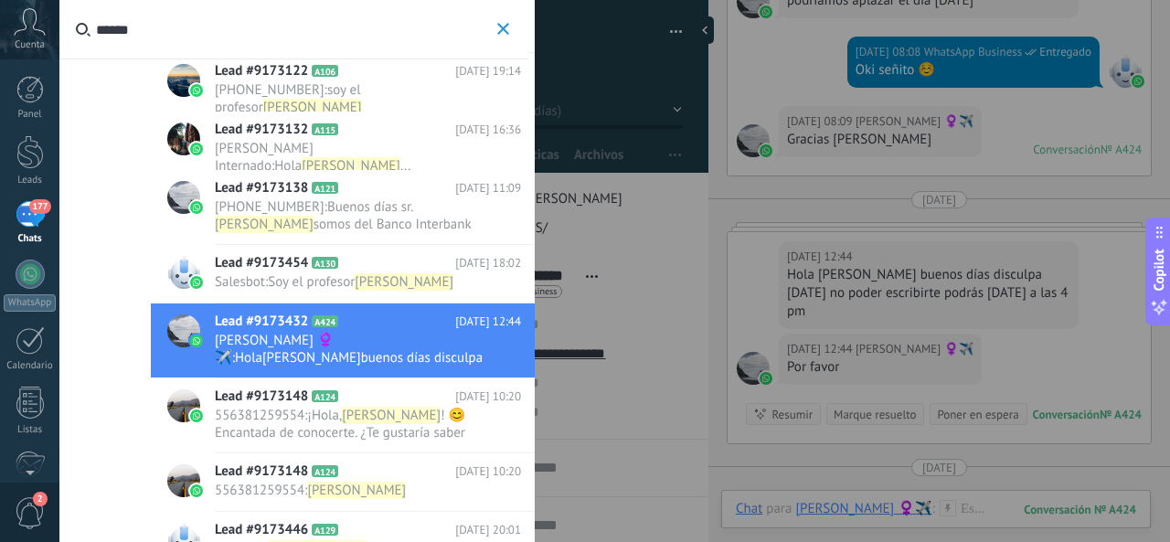
click at [316, 37] on input "******" at bounding box center [294, 29] width 397 height 58
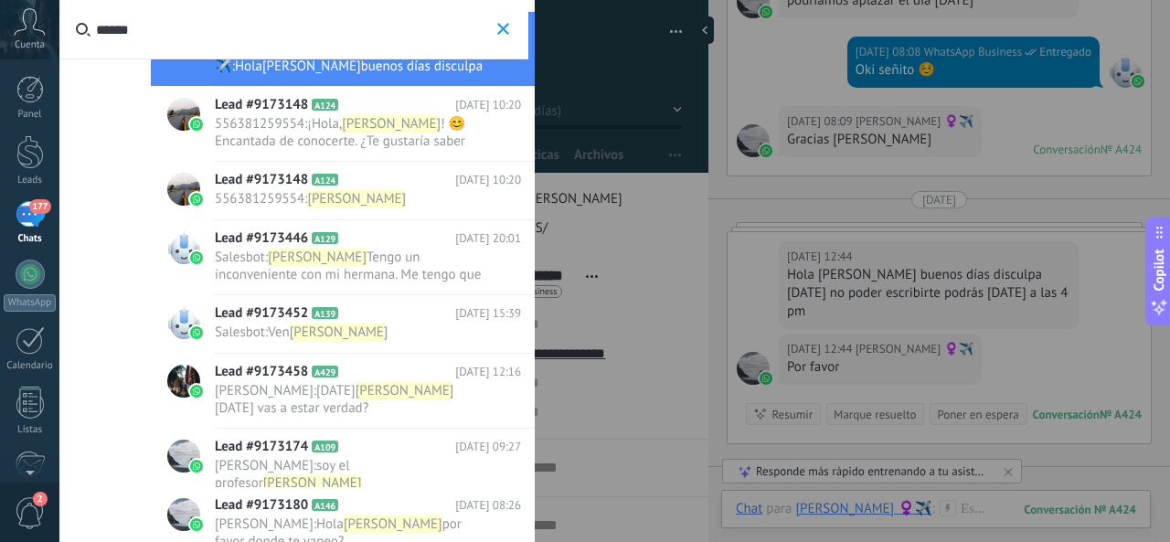
scroll to position [947, 0]
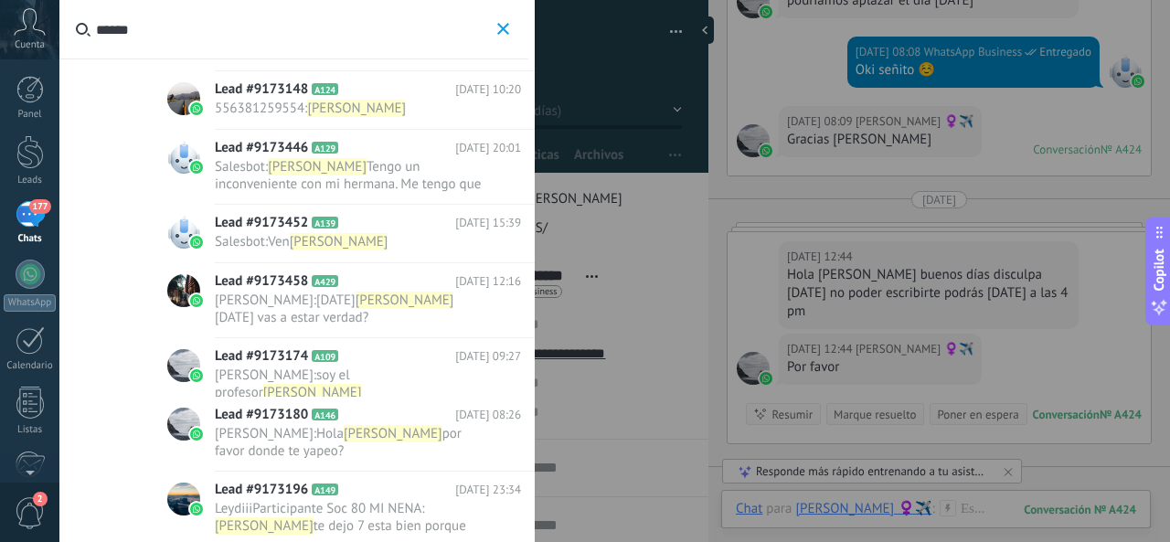
click at [424, 309] on span "Arturo Bazan : Holi arturo hoy vas a estar verdad?" at bounding box center [350, 308] width 271 height 35
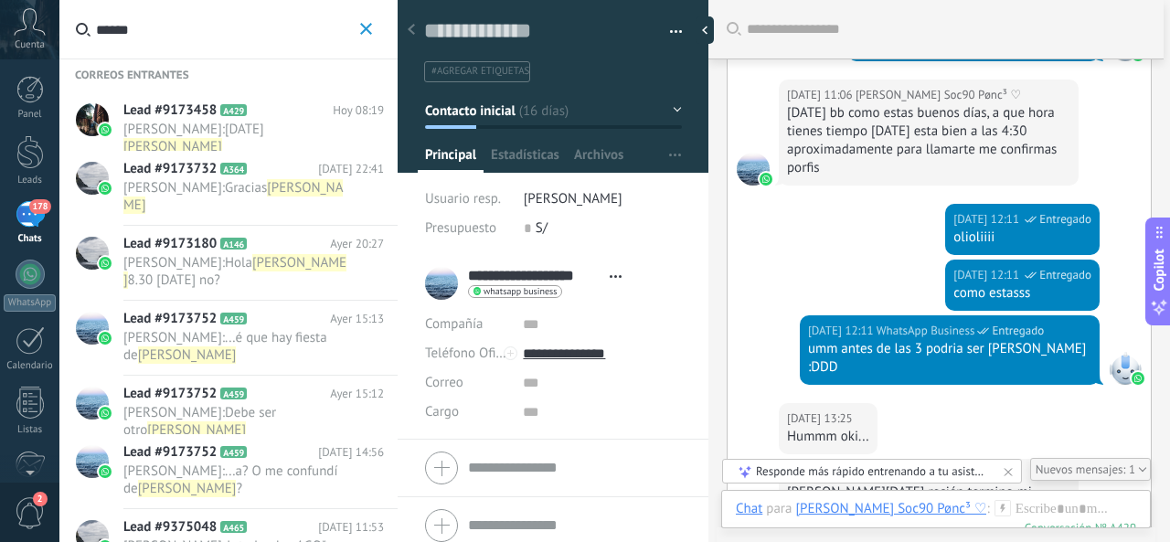
click at [358, 26] on button "******" at bounding box center [365, 29] width 21 height 23
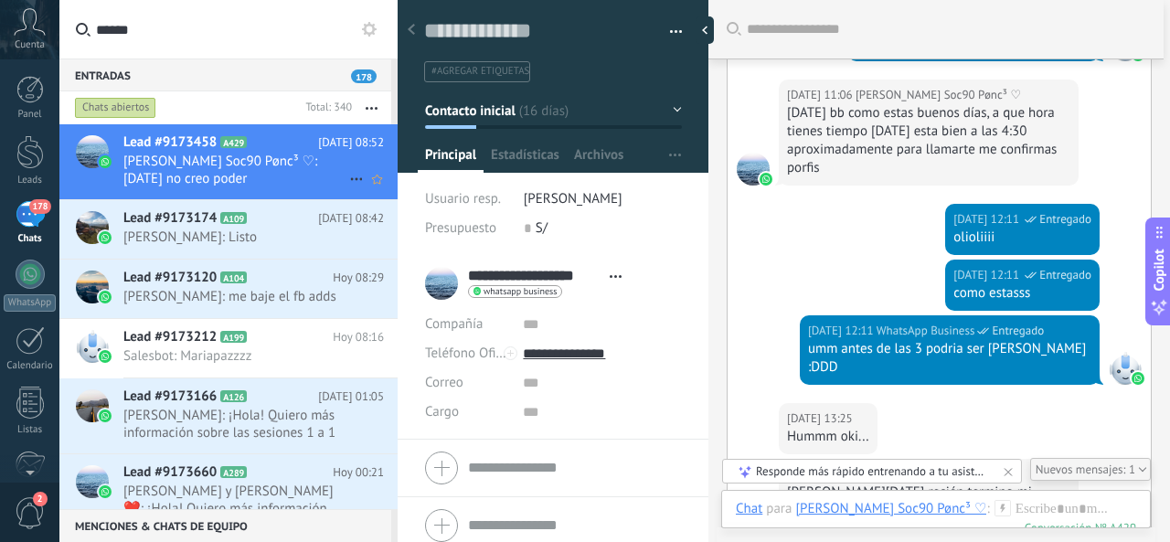
click at [287, 158] on span "Karen Soc90 Pønc³ ♡: Hoy no creo poder" at bounding box center [236, 170] width 226 height 35
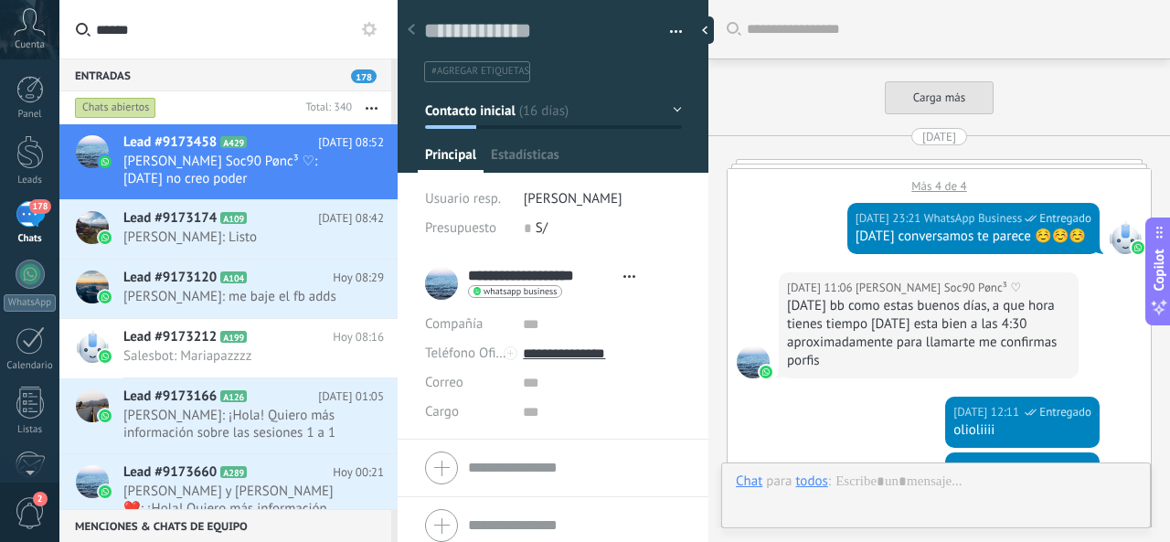
type textarea "**********"
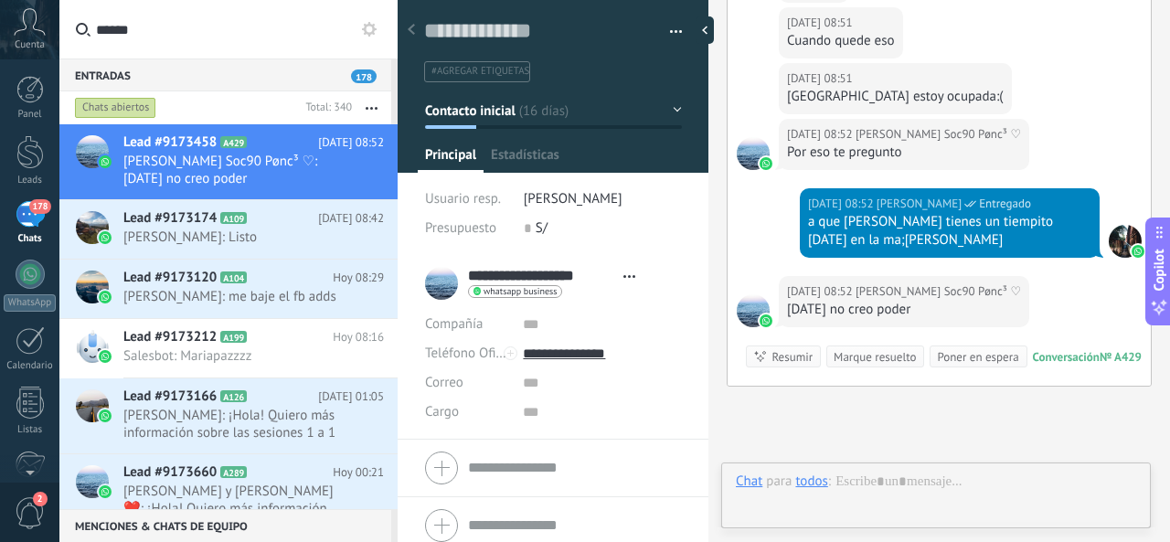
scroll to position [27, 0]
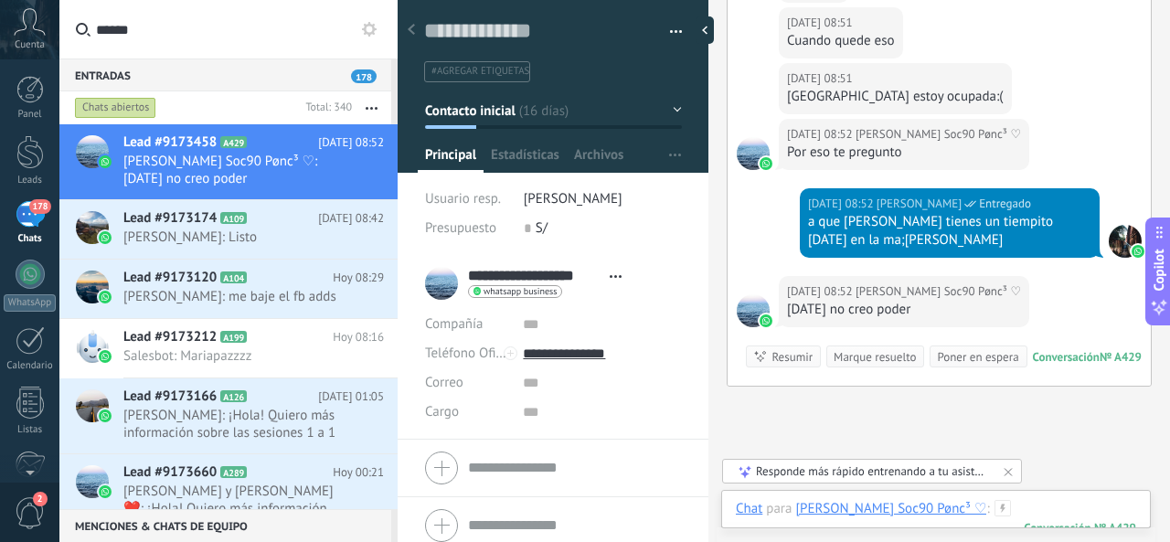
click at [970, 504] on div at bounding box center [936, 527] width 400 height 55
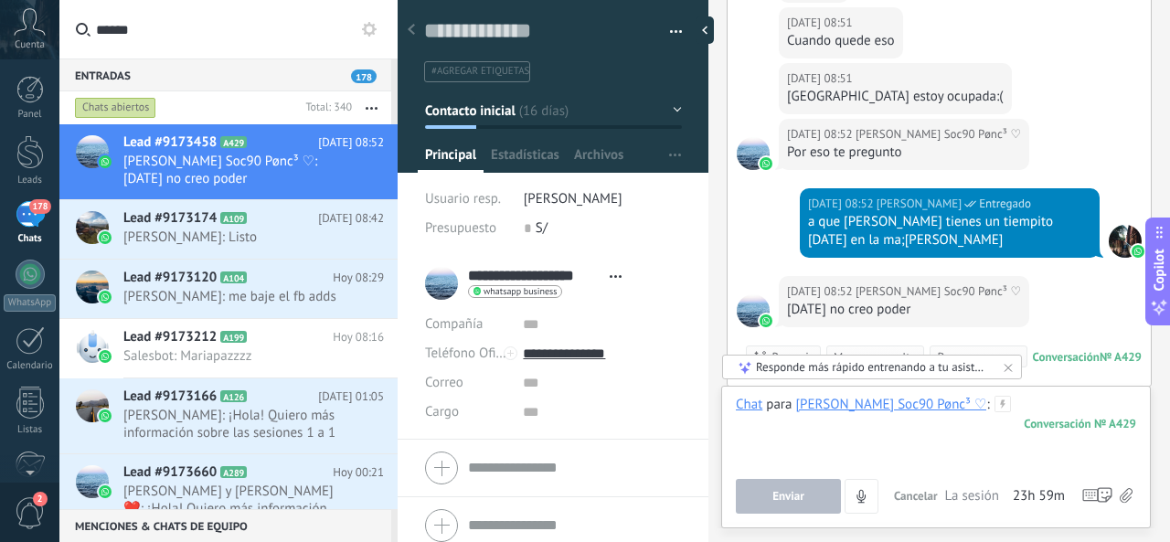
click at [966, 409] on div at bounding box center [936, 430] width 400 height 69
click at [968, 409] on div at bounding box center [936, 430] width 400 height 69
click at [958, 425] on div at bounding box center [936, 430] width 400 height 69
click at [772, 493] on span "Enviar" at bounding box center [788, 496] width 32 height 13
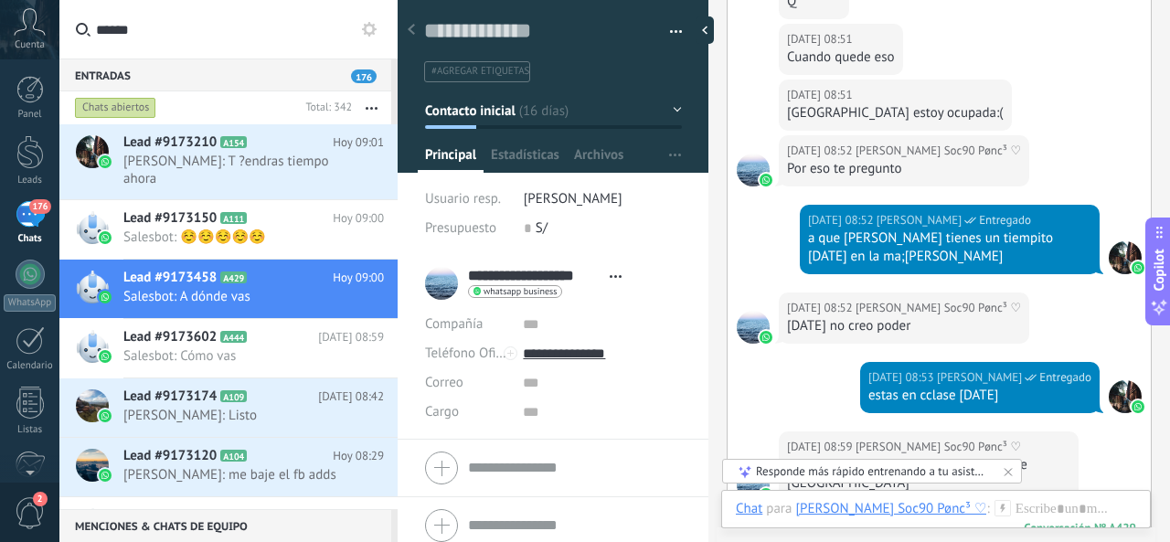
scroll to position [2483, 0]
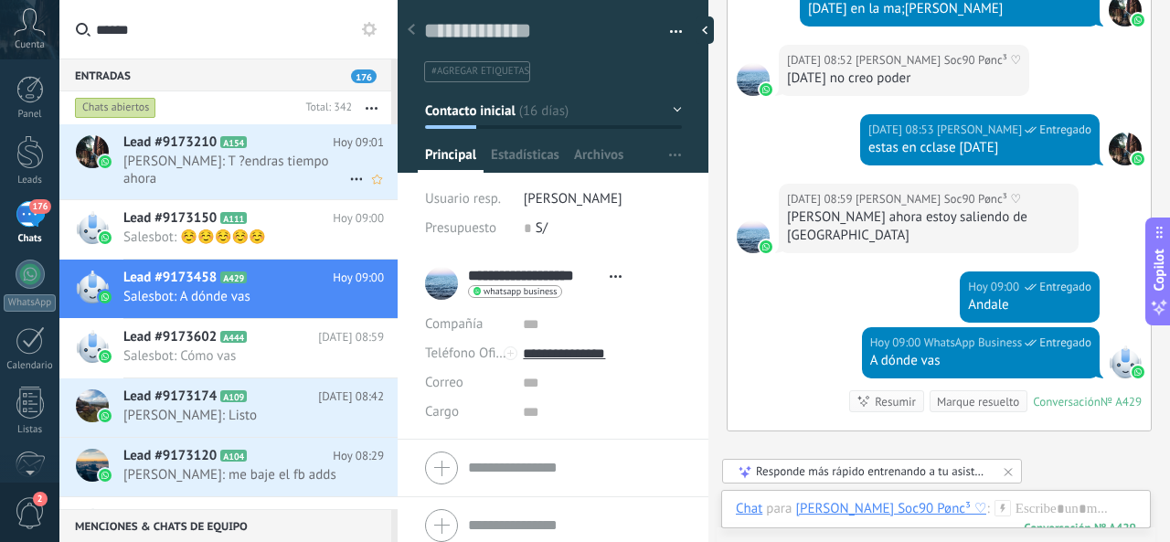
click at [274, 160] on span "Arturo jaime: T ?endras tiempo ahora" at bounding box center [236, 170] width 226 height 35
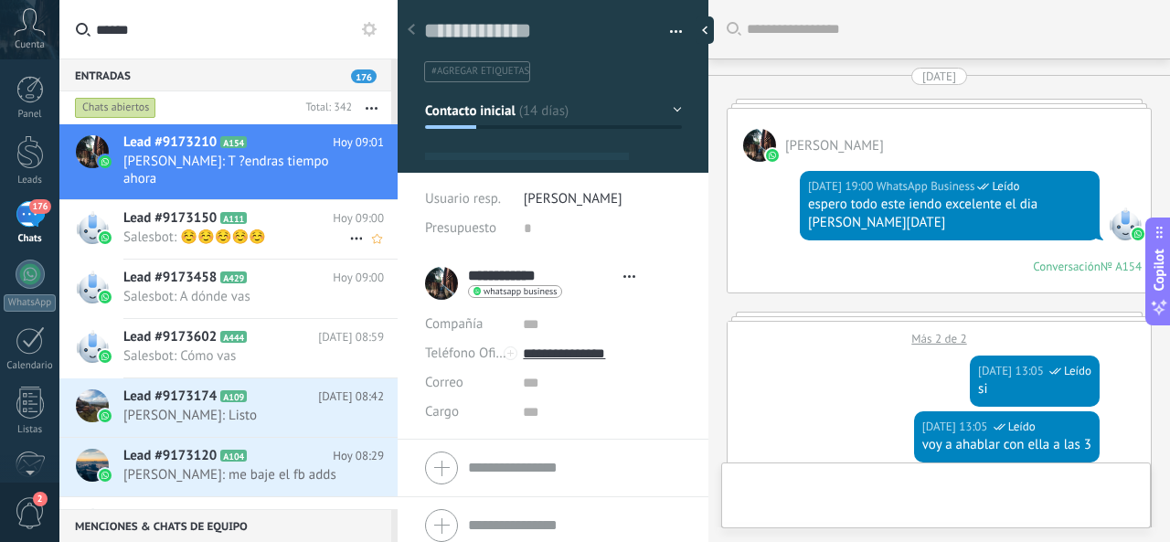
type textarea "**********"
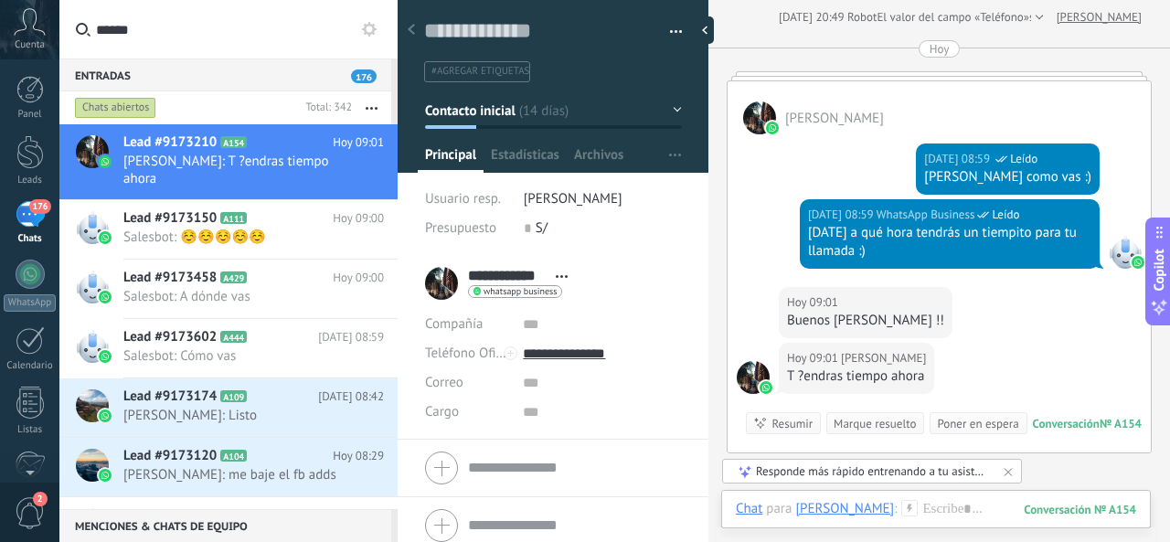
scroll to position [3775, 0]
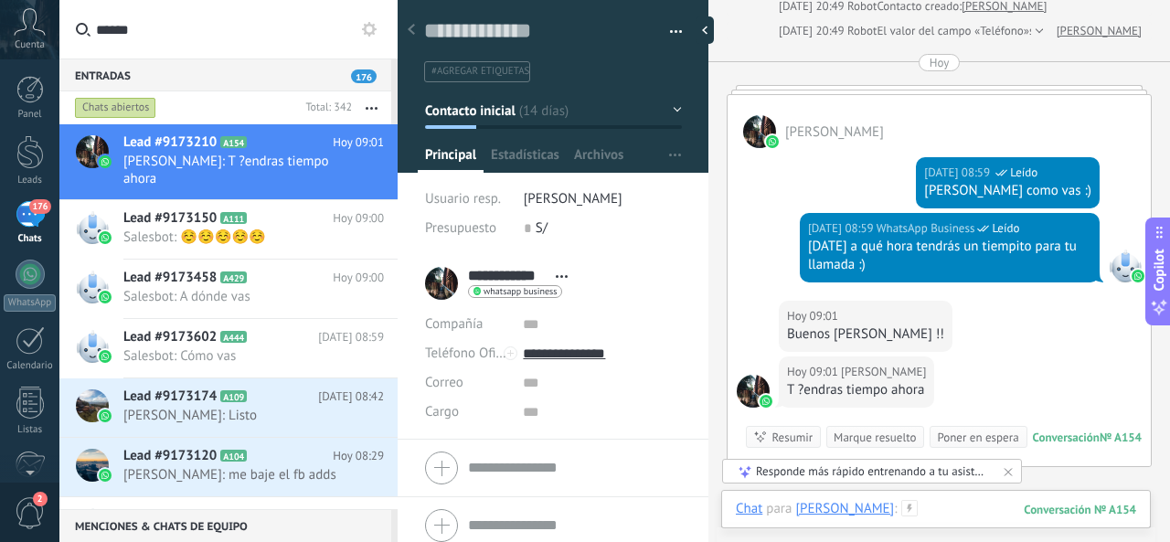
click at [947, 507] on div at bounding box center [936, 527] width 400 height 55
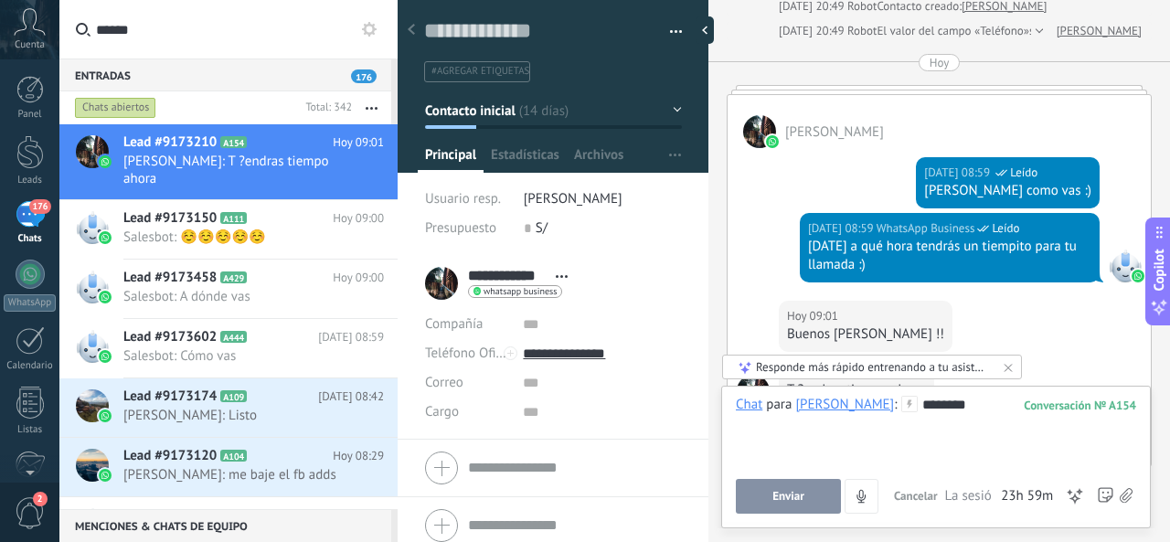
click at [797, 503] on span "Enviar" at bounding box center [788, 496] width 32 height 13
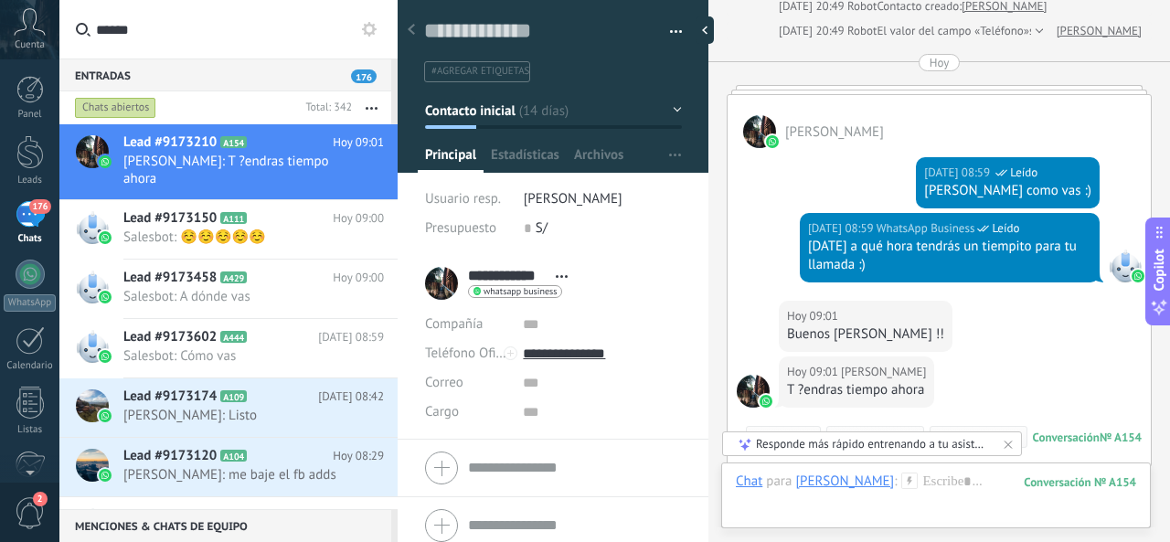
scroll to position [4032, 0]
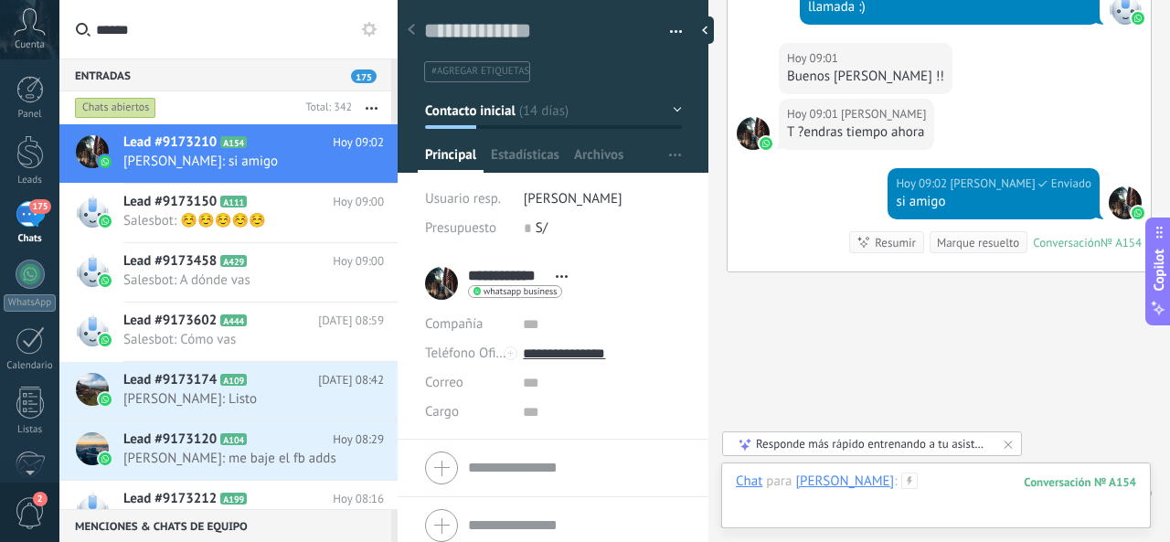
click at [910, 489] on div at bounding box center [936, 499] width 400 height 55
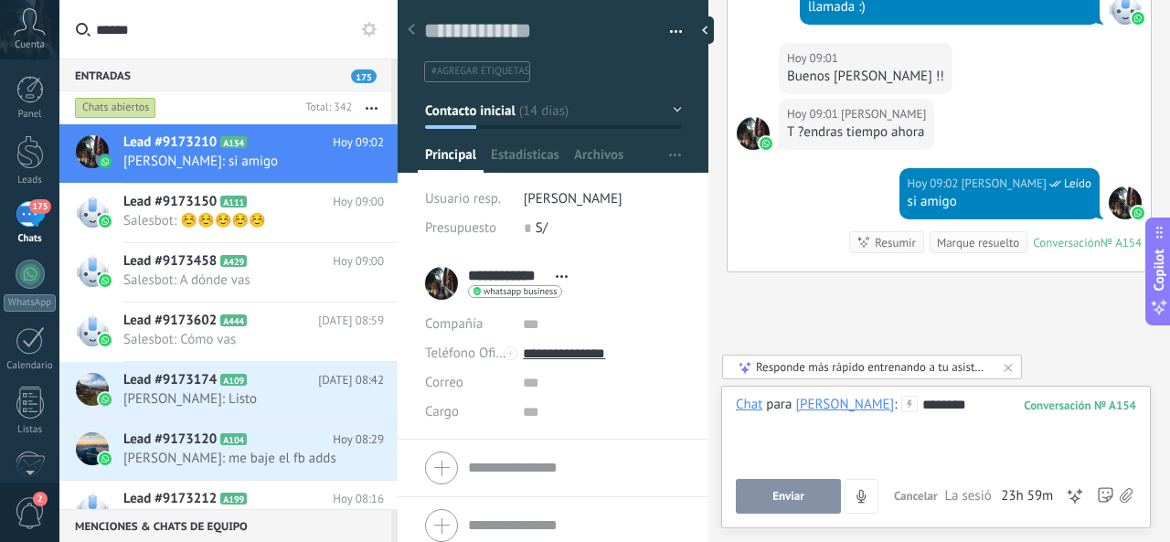
click at [798, 500] on span "Enviar" at bounding box center [788, 496] width 32 height 13
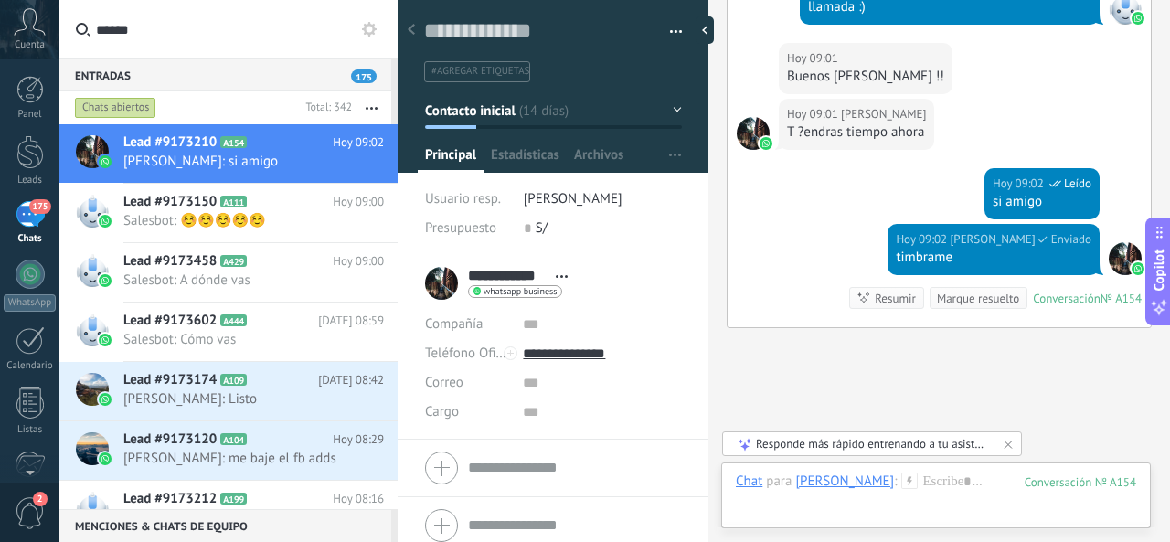
scroll to position [4088, 0]
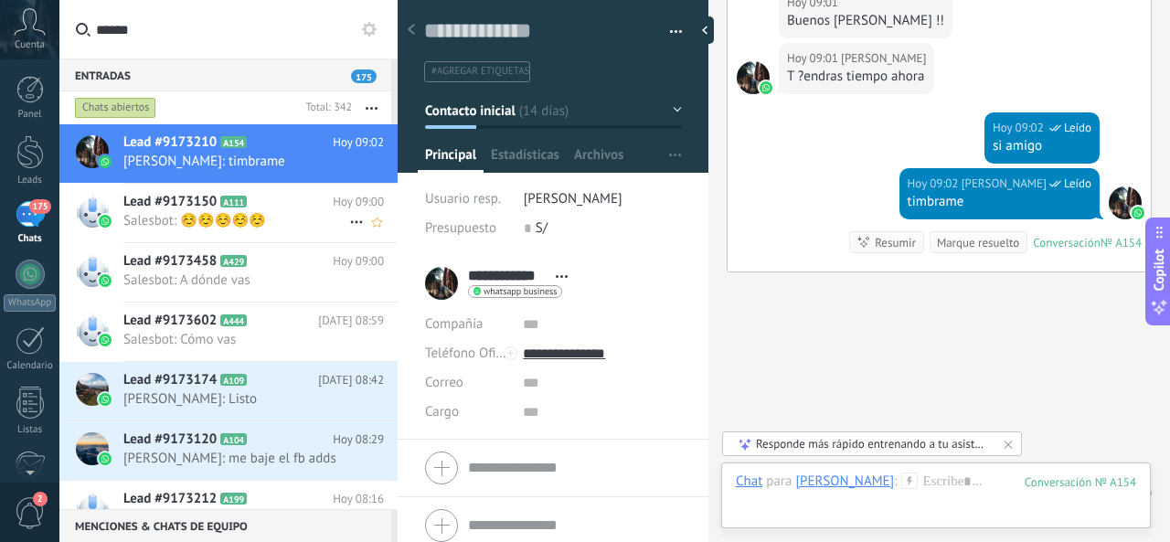
click at [254, 223] on span "Salesbot: ☺️☺️☺️☺️☺️" at bounding box center [236, 220] width 226 height 17
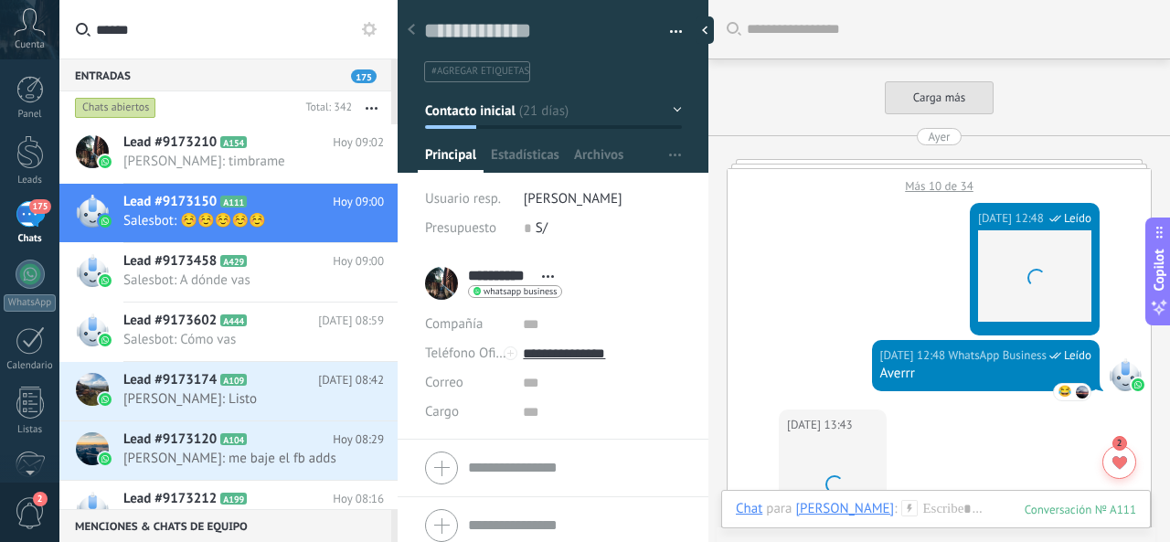
scroll to position [1678, 0]
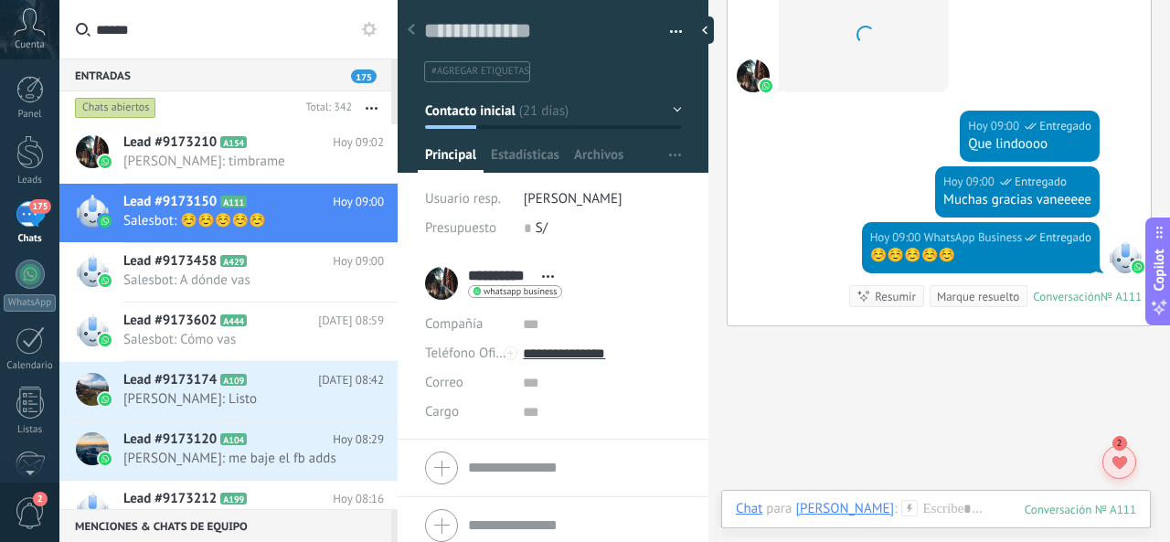
click at [1120, 461] on use at bounding box center [1119, 462] width 15 height 13
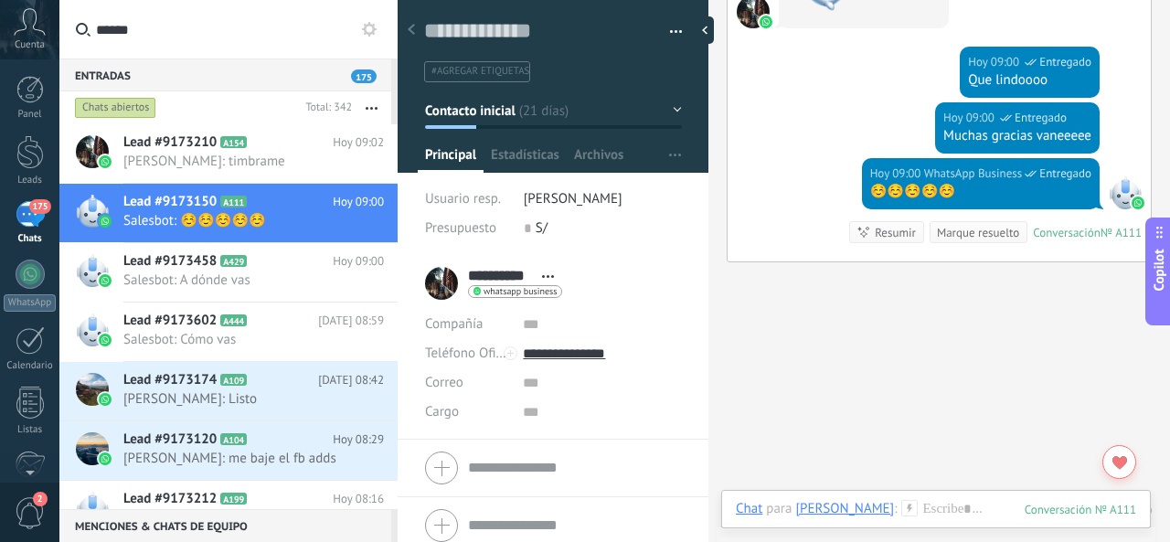
scroll to position [1777, 0]
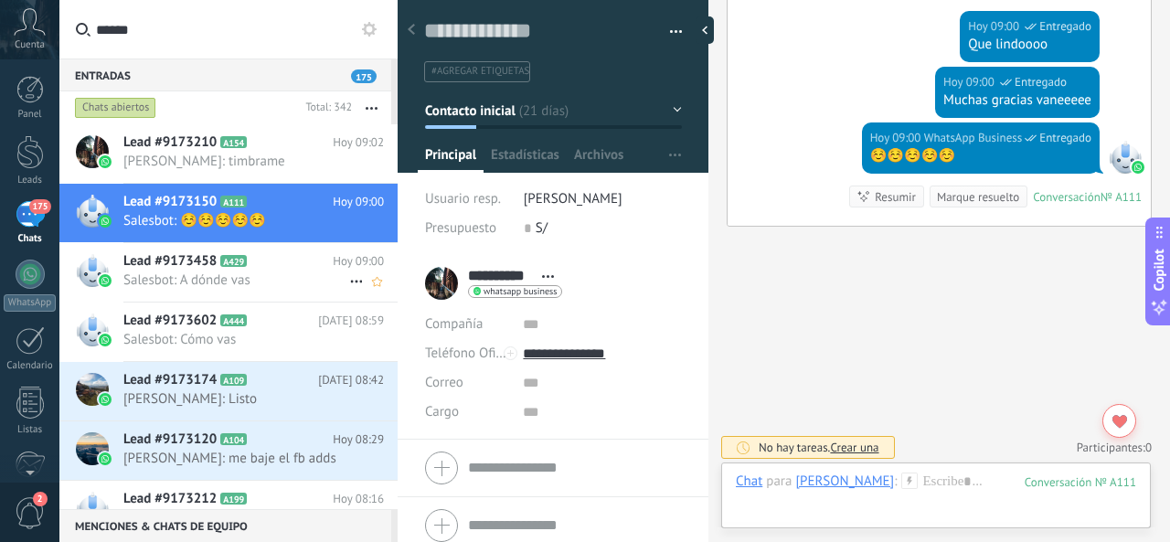
click at [205, 278] on span "Salesbot: A dónde vas" at bounding box center [236, 279] width 226 height 17
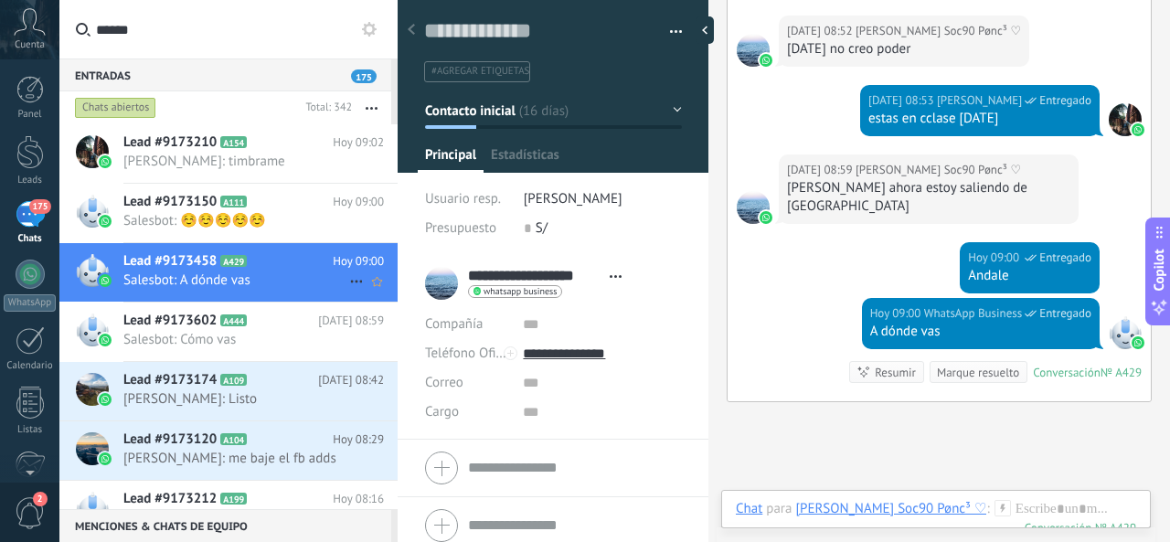
scroll to position [27, 0]
click at [673, 36] on button "button" at bounding box center [669, 31] width 26 height 27
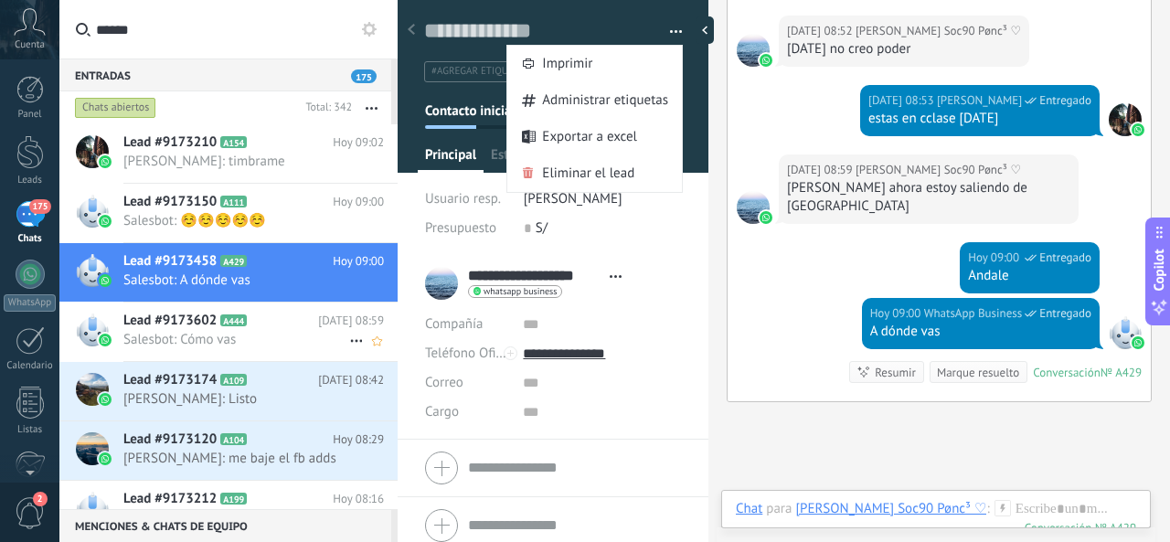
click at [260, 312] on h2 "Lead #9173602 A444" at bounding box center [220, 321] width 195 height 18
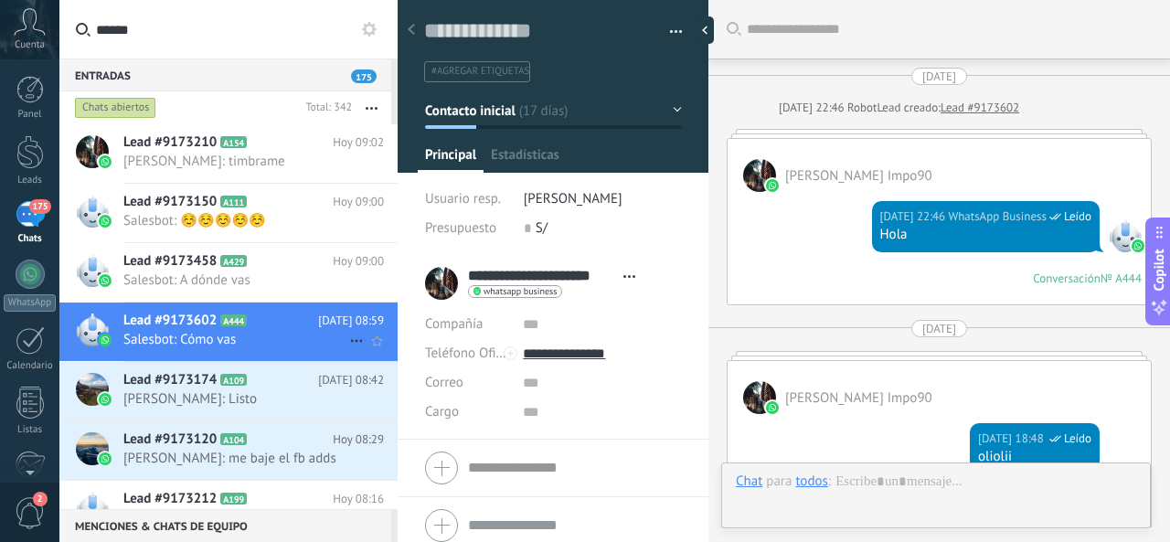
type textarea "**********"
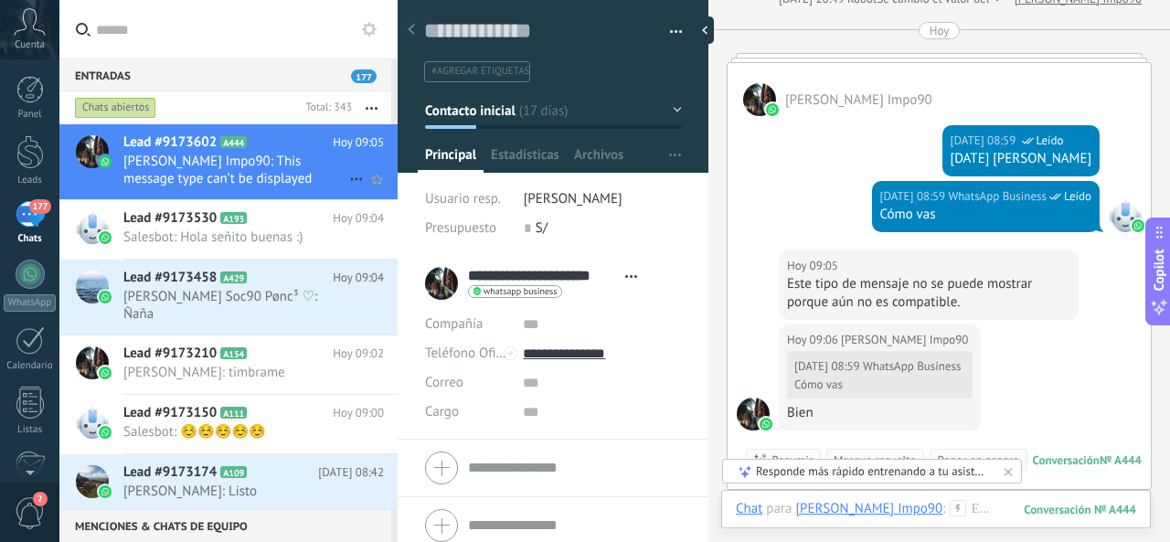
scroll to position [1822, 0]
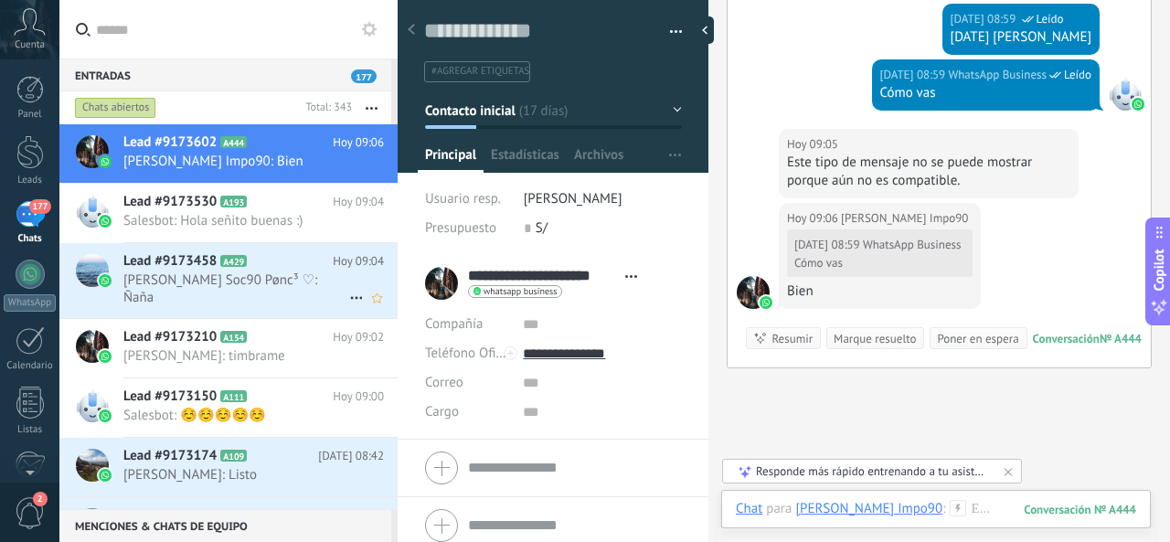
click at [276, 271] on span "[PERSON_NAME] Soc90 Pønc³ ♡: Ñaña" at bounding box center [236, 288] width 226 height 35
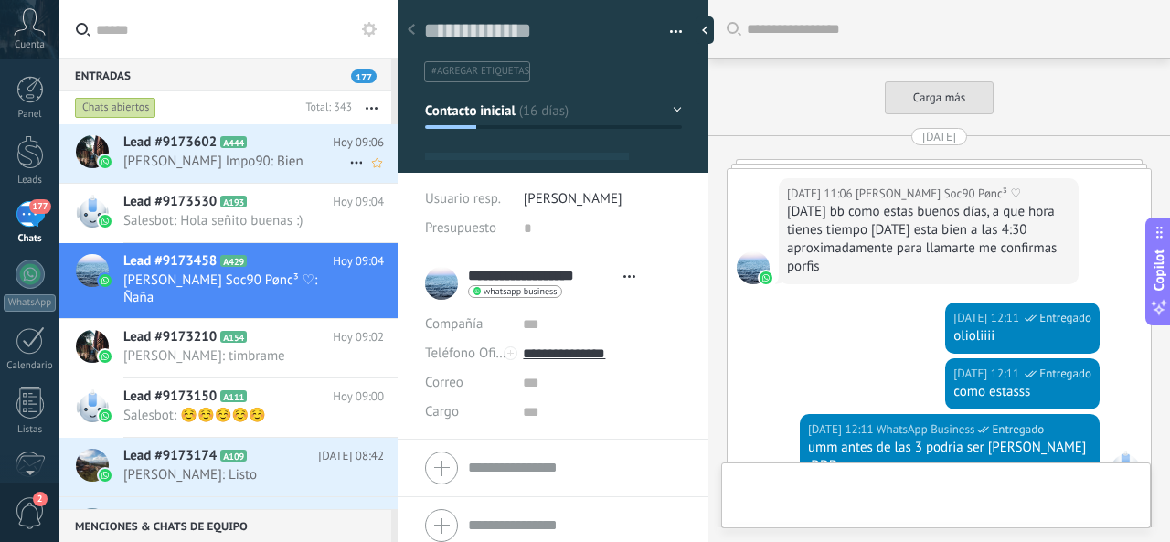
click at [249, 151] on h2 "Lead #9173602 A444" at bounding box center [227, 142] width 209 height 18
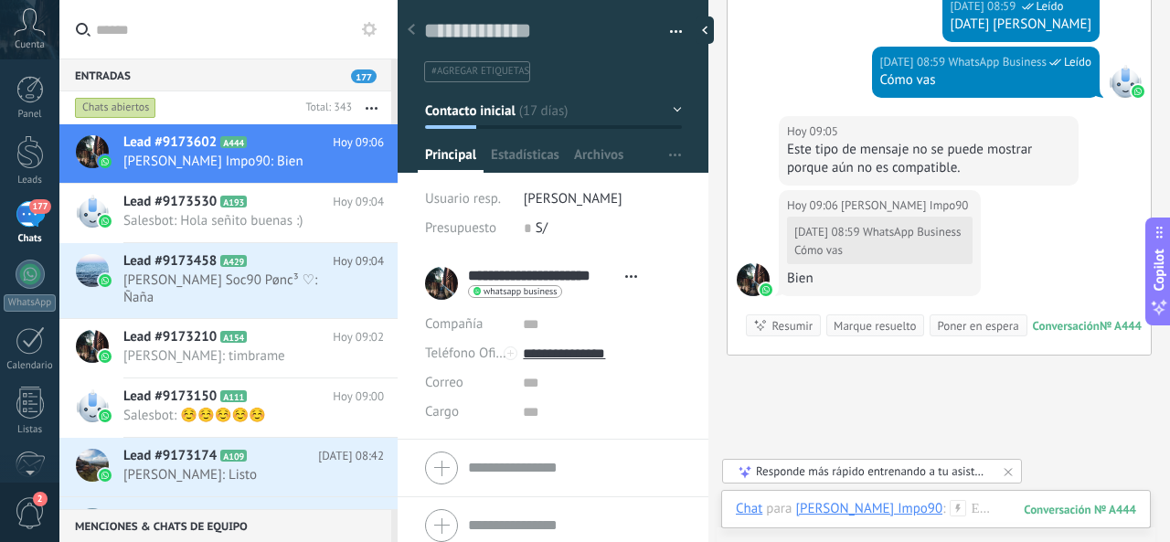
scroll to position [1815, 0]
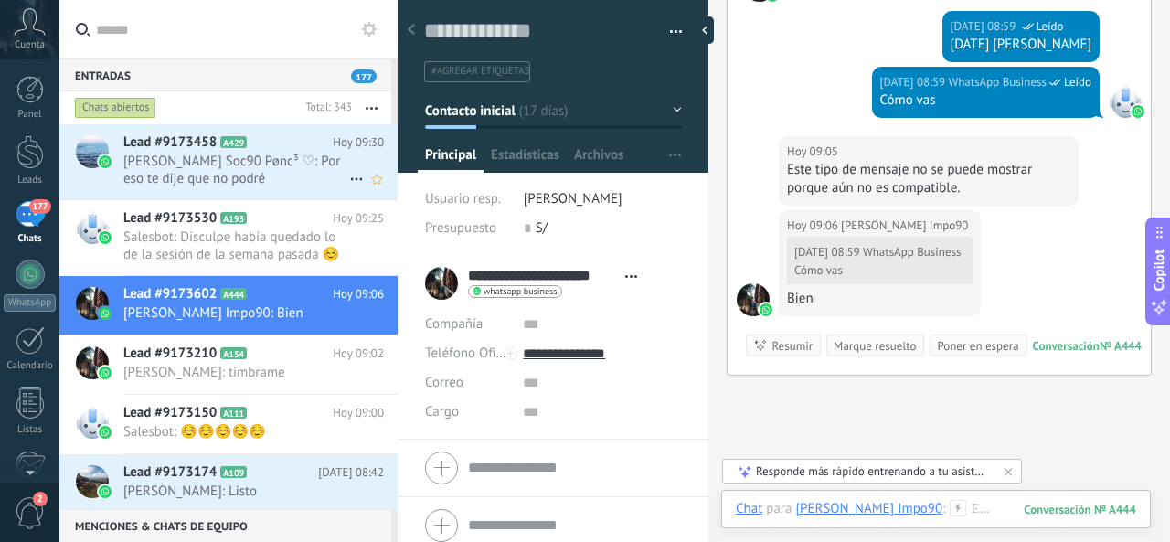
click at [245, 143] on span "A429" at bounding box center [233, 142] width 26 height 12
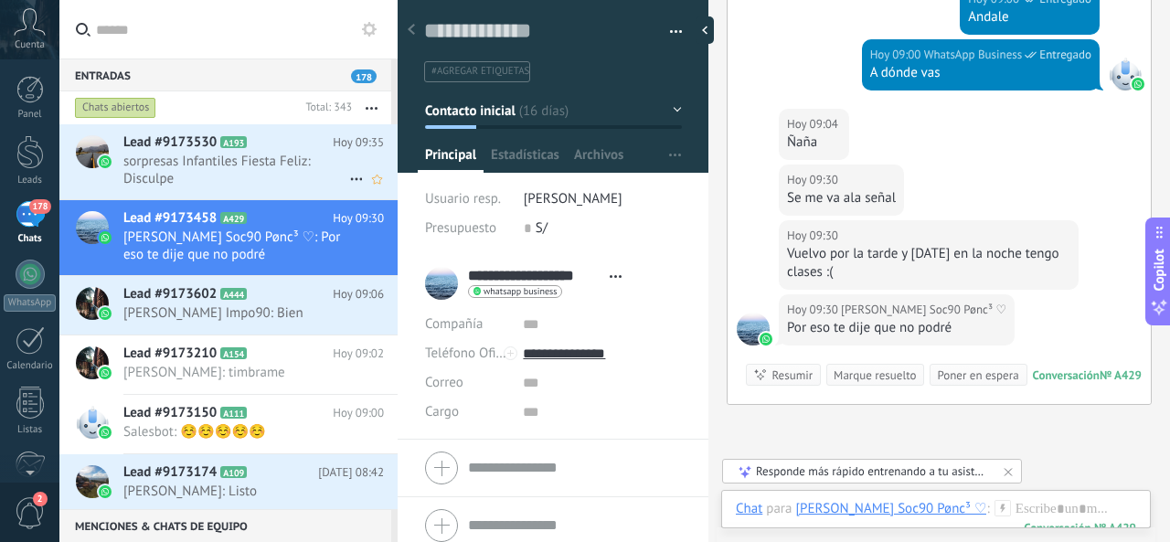
click at [254, 174] on span "sorpresas Infantiles Fiesta Feliz: Disculpe" at bounding box center [236, 170] width 226 height 35
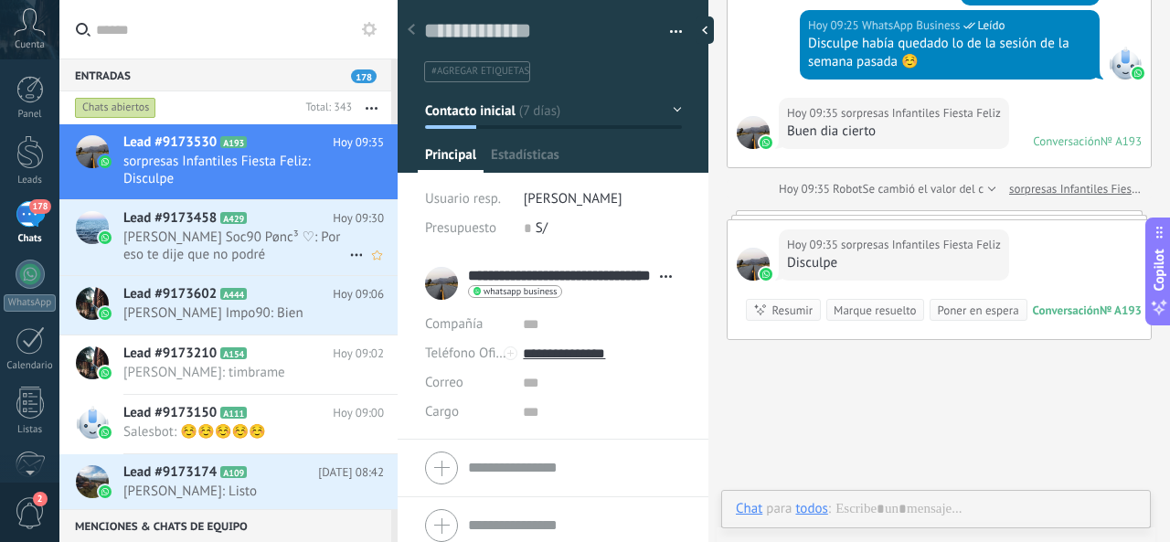
scroll to position [27, 0]
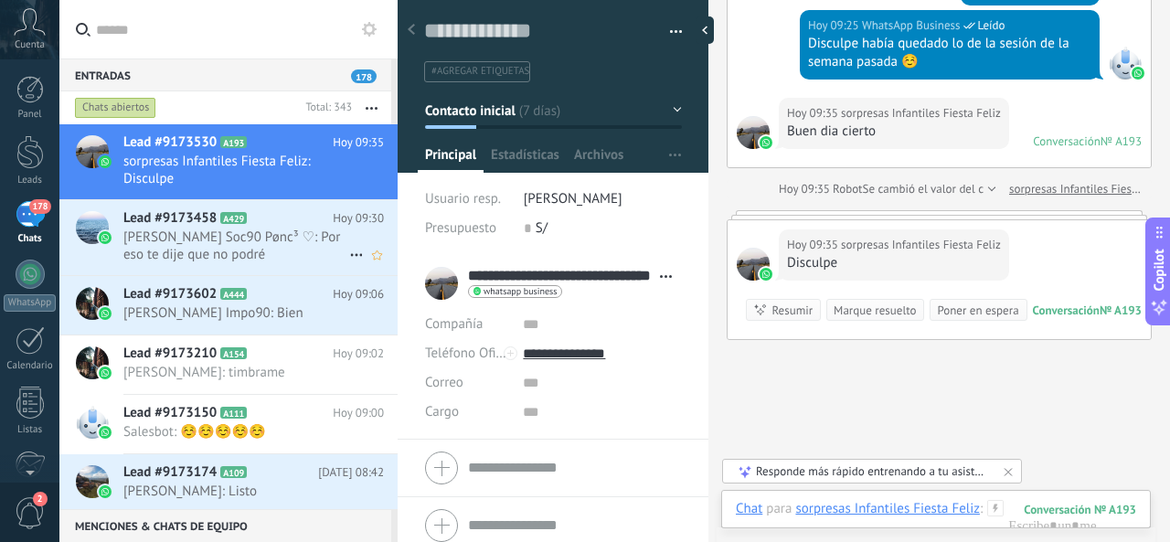
click at [269, 235] on span "[PERSON_NAME] Soc90 Pønc³ ♡: Por eso te dije que no podré" at bounding box center [236, 245] width 226 height 35
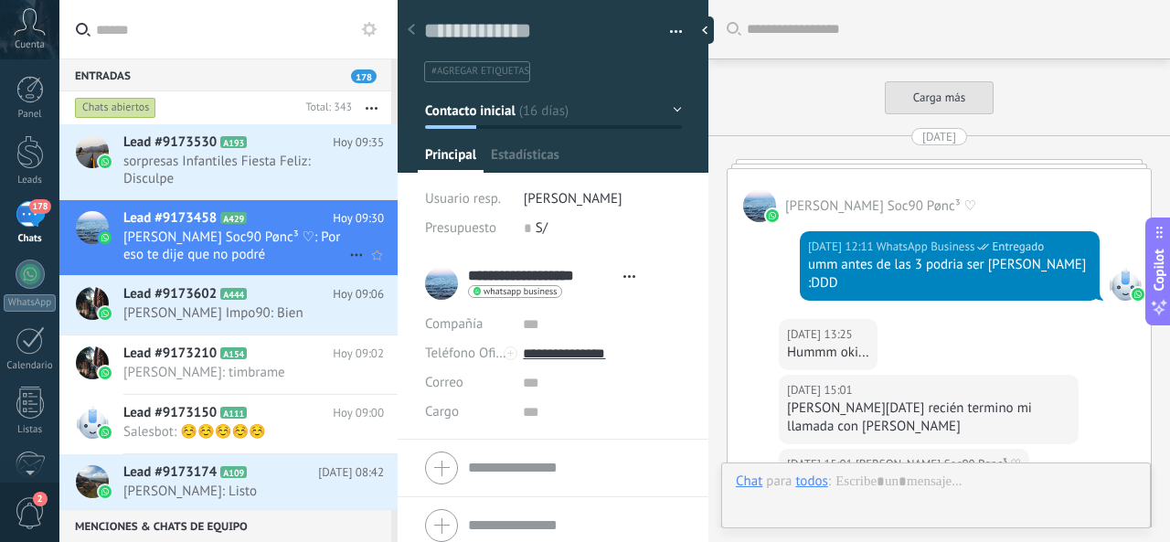
type textarea "**********"
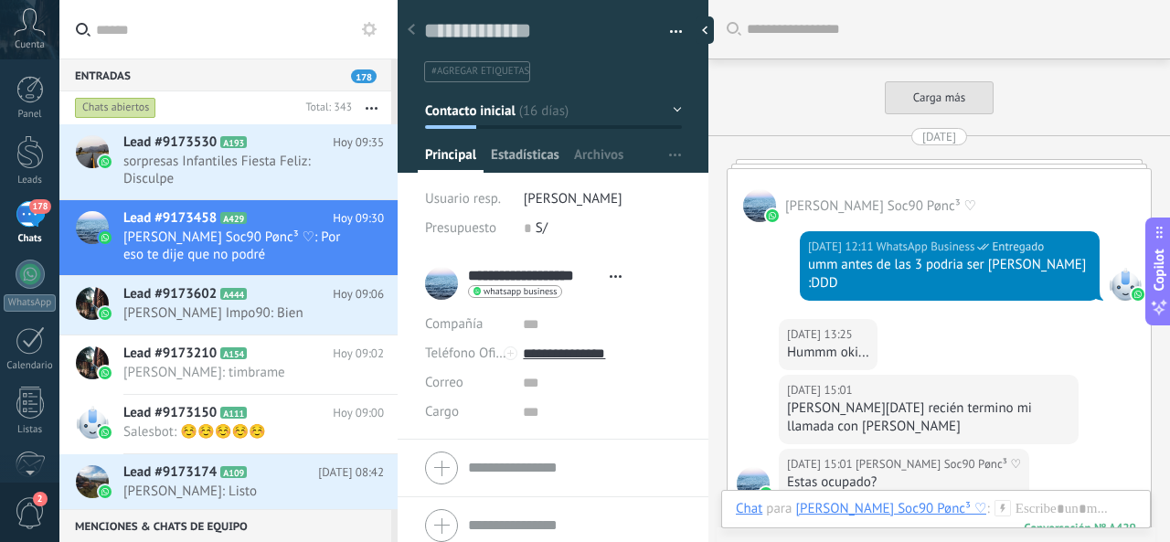
scroll to position [1988, 0]
